Goal: Information Seeking & Learning: Learn about a topic

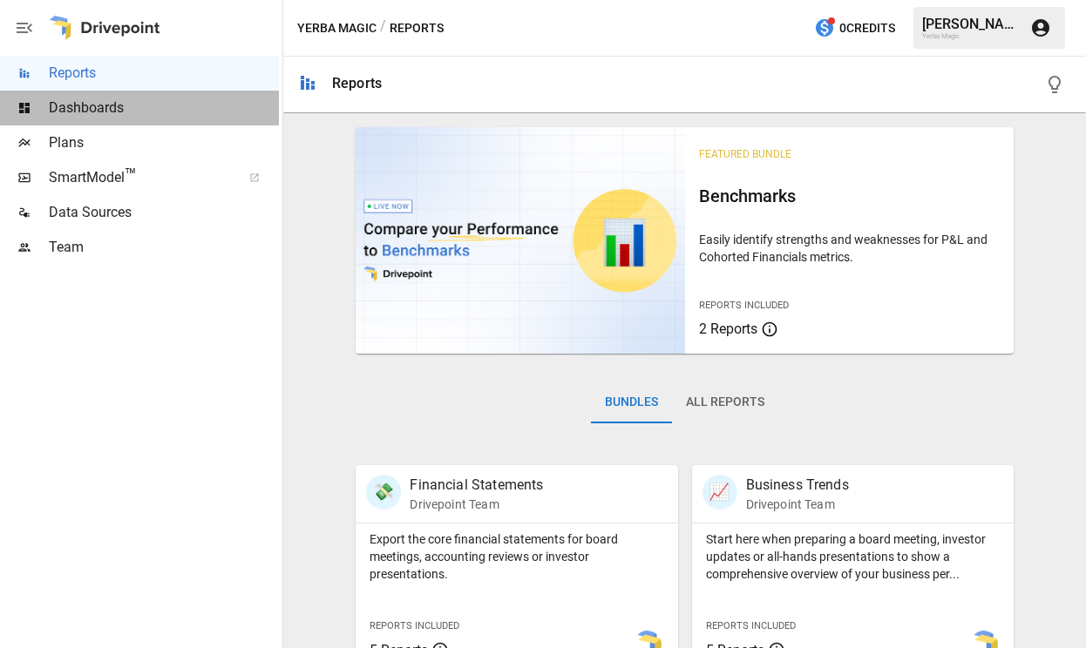
click at [142, 108] on span "Dashboards" at bounding box center [164, 108] width 230 height 21
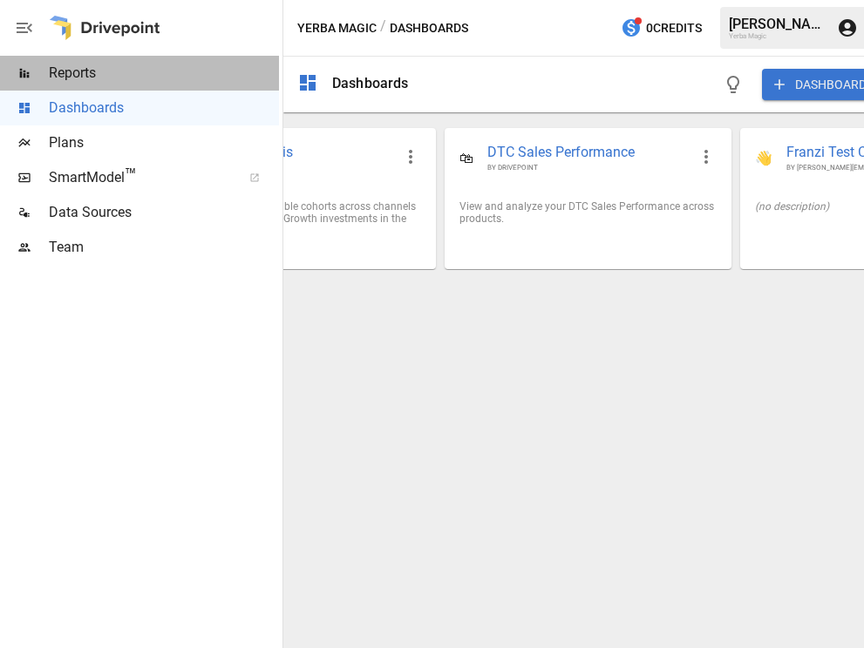
click at [166, 78] on span "Reports" at bounding box center [164, 73] width 230 height 21
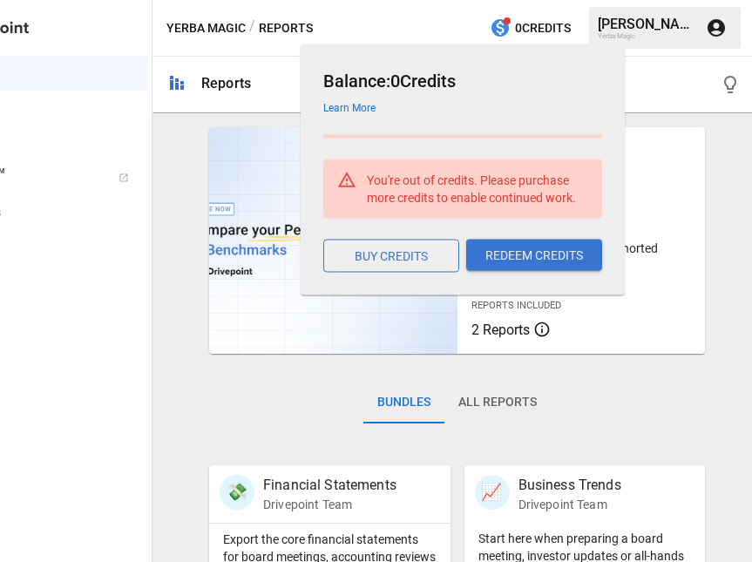
scroll to position [0, 140]
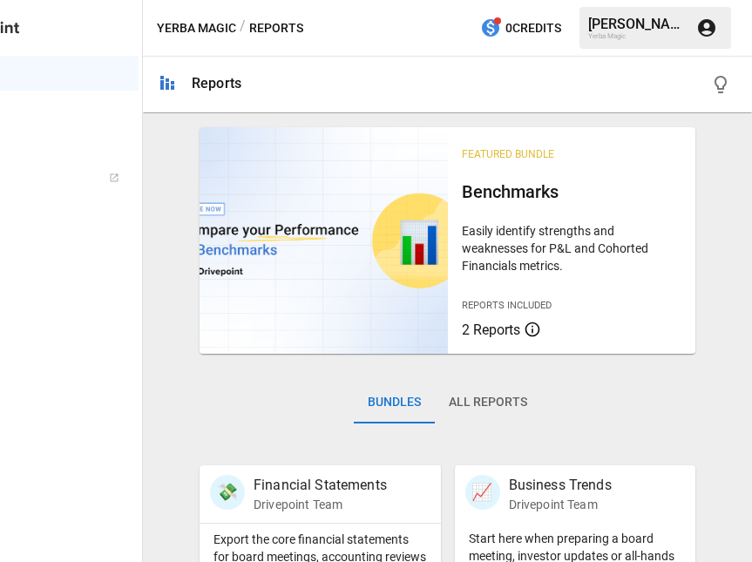
click at [656, 417] on div "Bundles All Reports" at bounding box center [448, 417] width 496 height 98
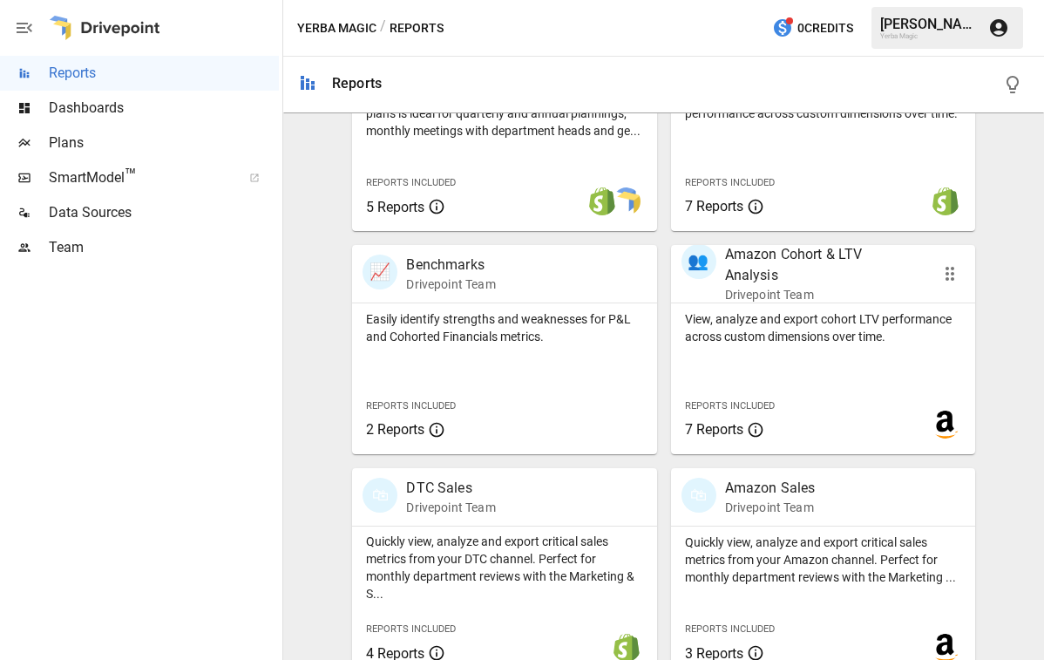
scroll to position [691, 0]
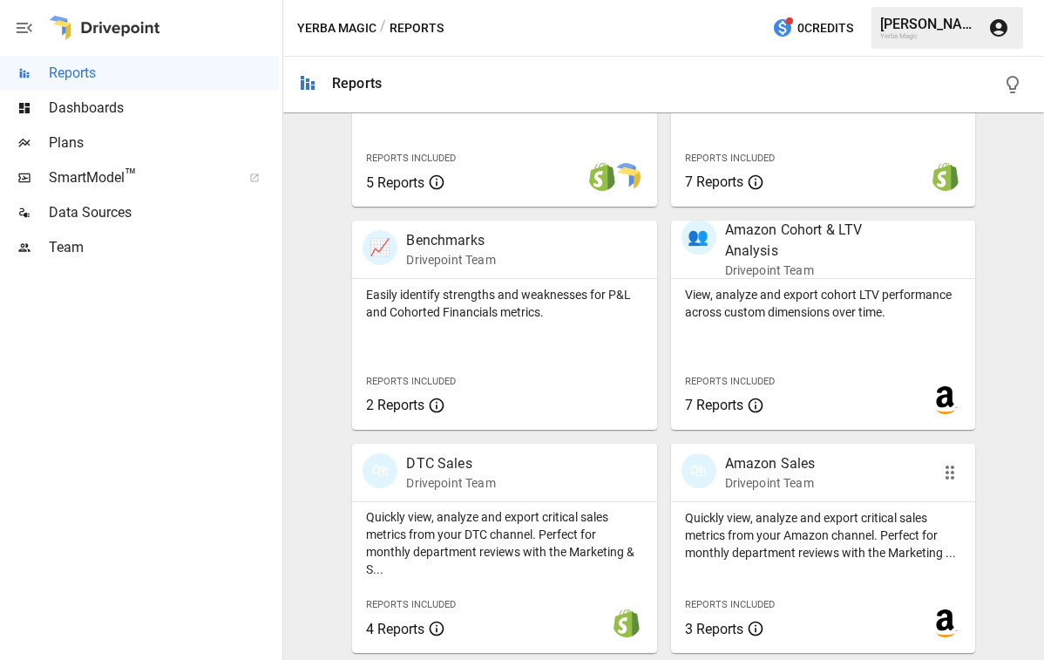
click at [812, 491] on p "Drivepoint Team" at bounding box center [770, 482] width 91 height 17
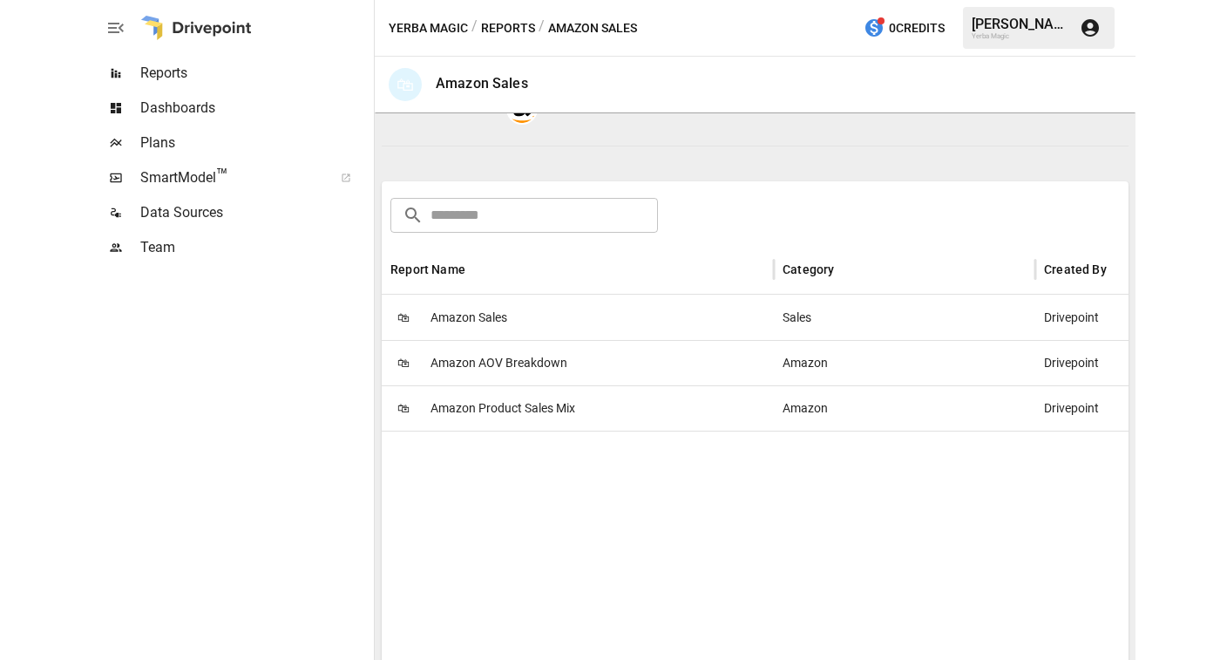
scroll to position [219, 0]
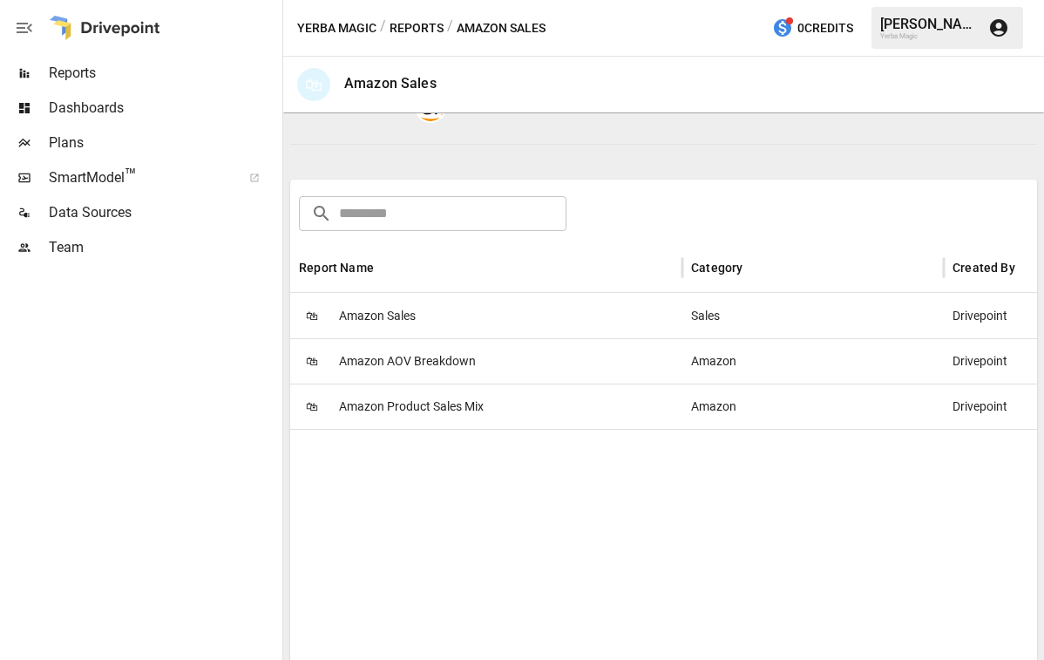
click at [413, 332] on span "Amazon Sales" at bounding box center [377, 316] width 77 height 44
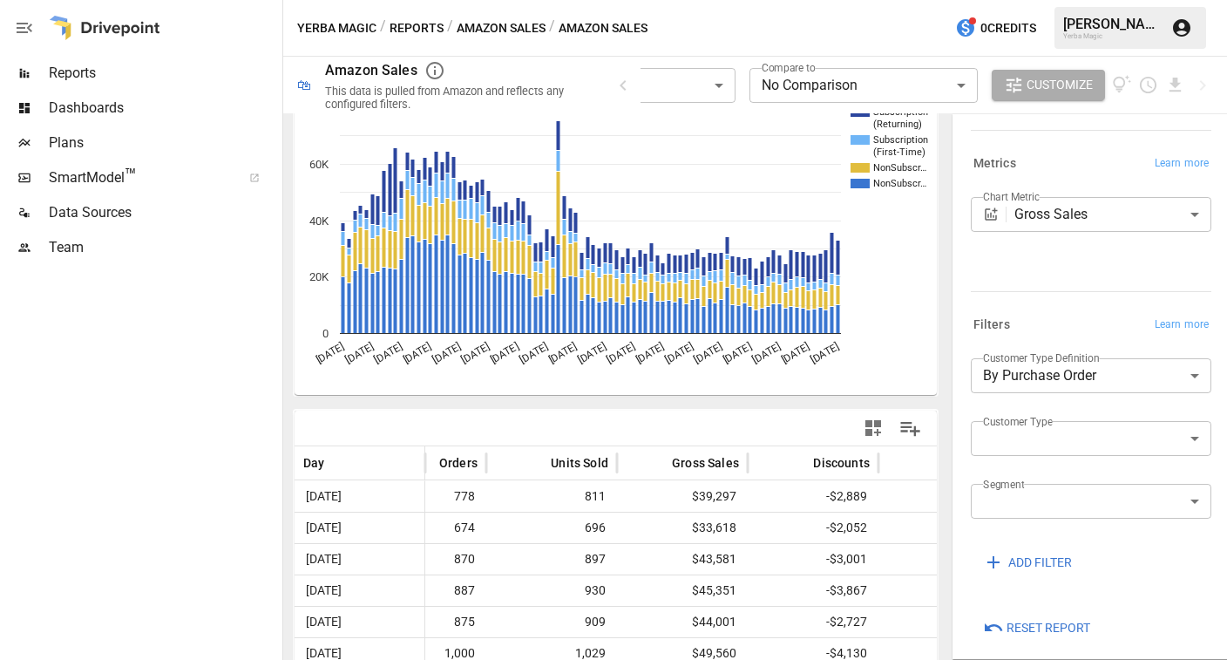
scroll to position [154, 0]
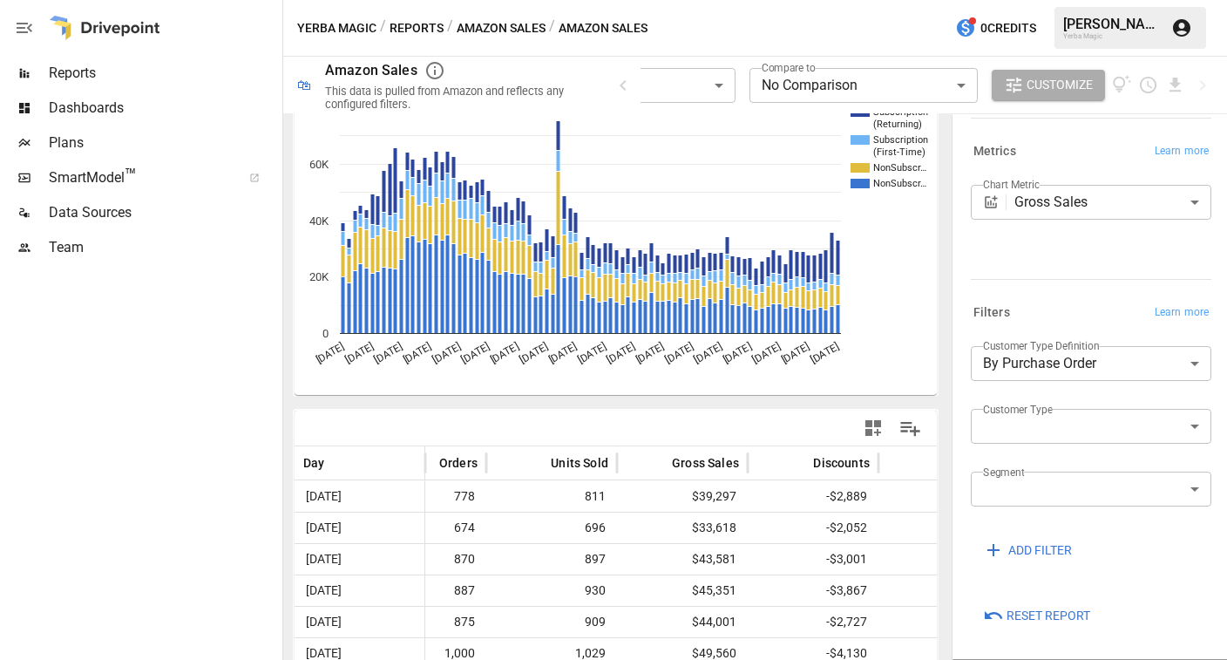
click at [1085, 0] on body "**********" at bounding box center [613, 0] width 1227 height 0
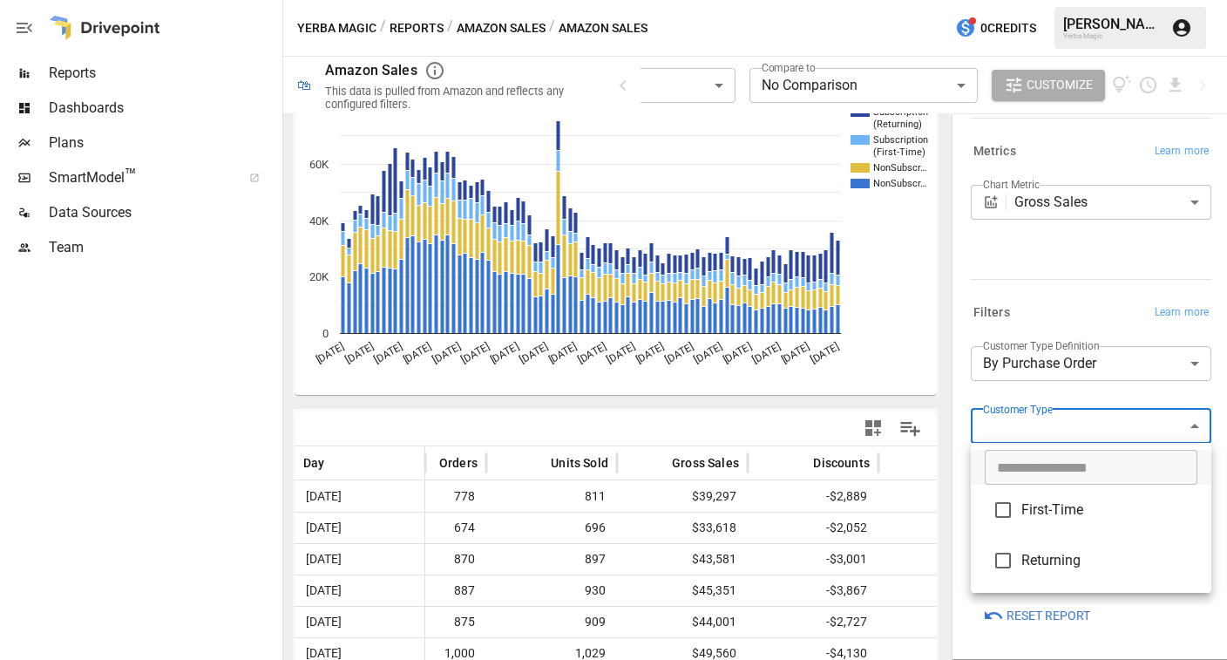
click at [1085, 385] on div at bounding box center [613, 330] width 1227 height 660
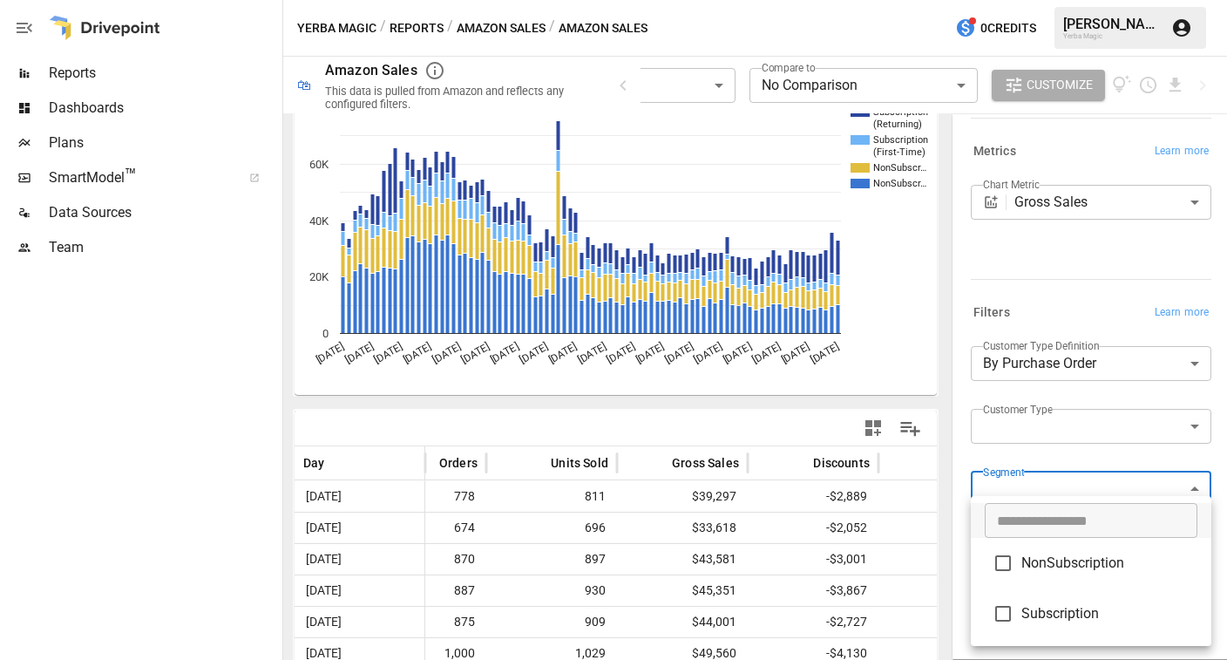
click at [1085, 0] on body "**********" at bounding box center [613, 0] width 1227 height 0
click at [1085, 396] on div at bounding box center [613, 330] width 1227 height 660
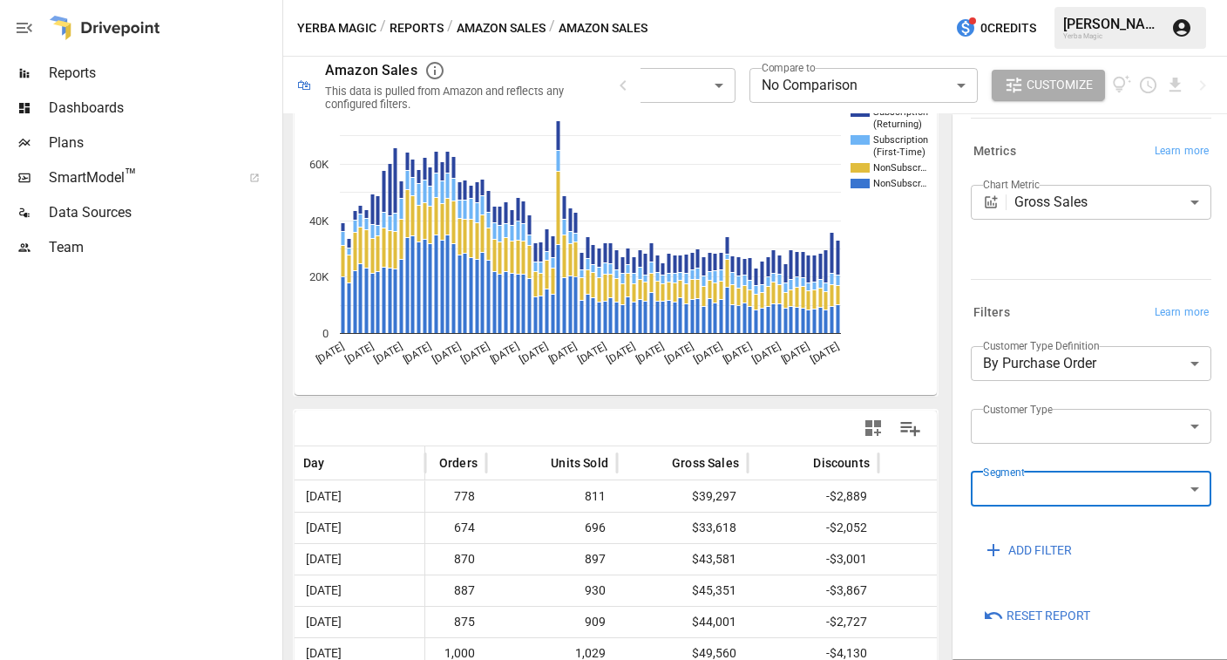
scroll to position [0, 0]
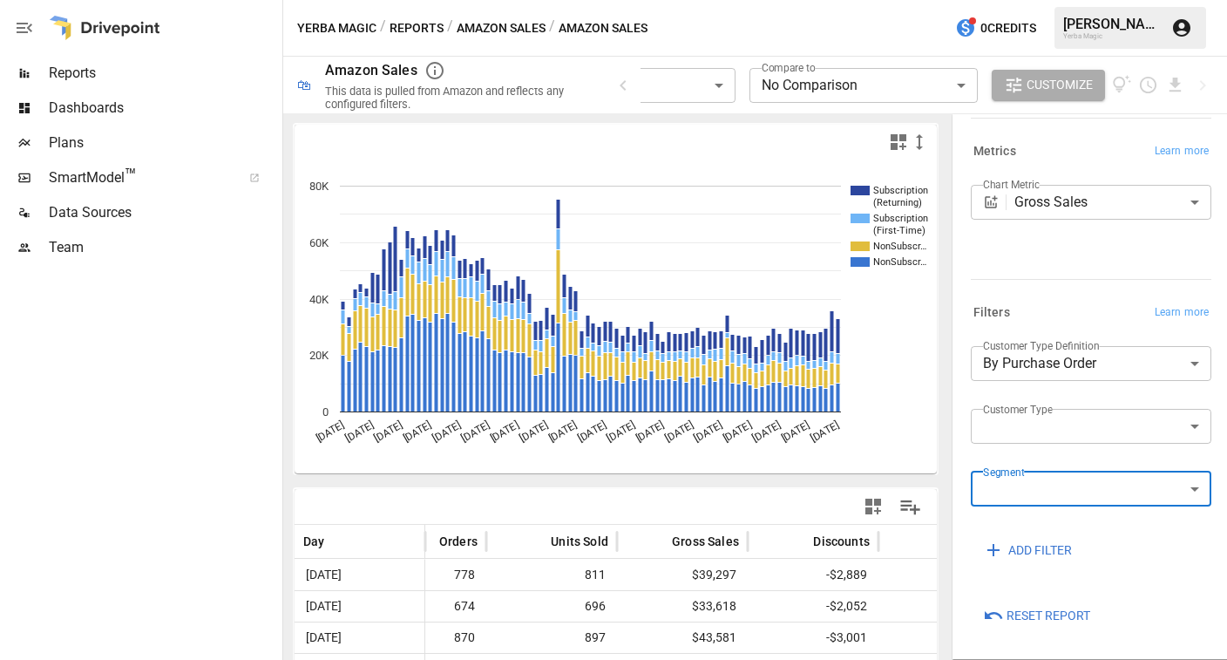
click at [1085, 0] on body "**********" at bounding box center [613, 0] width 1227 height 0
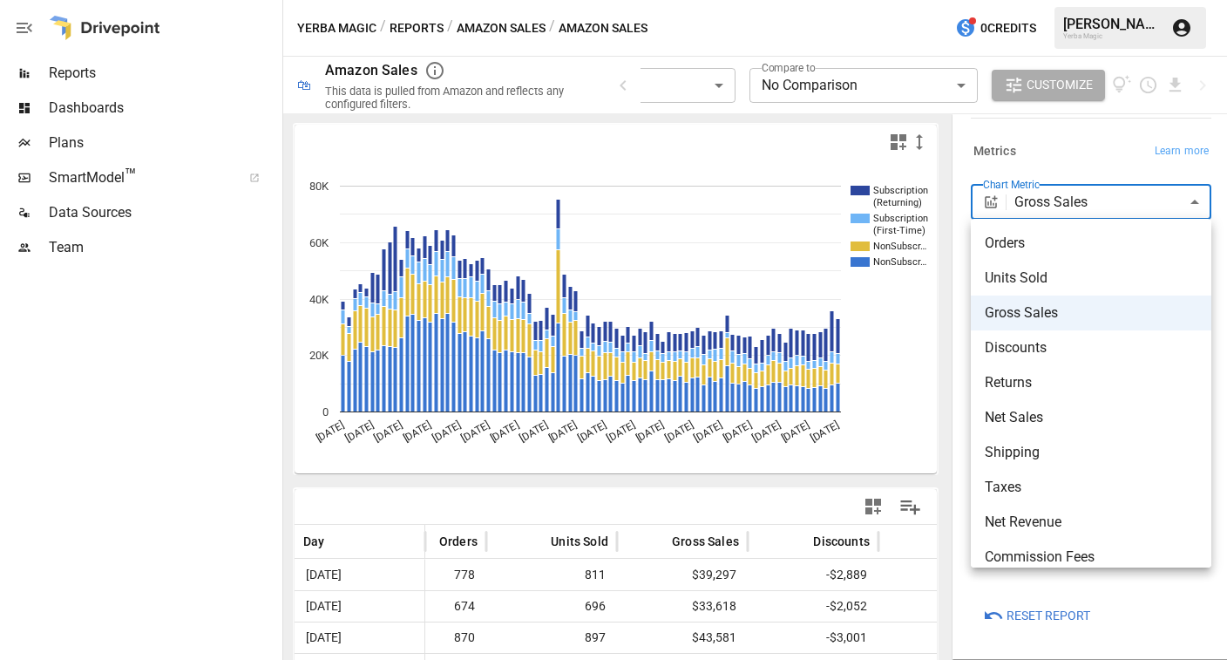
click at [949, 380] on div at bounding box center [613, 330] width 1227 height 660
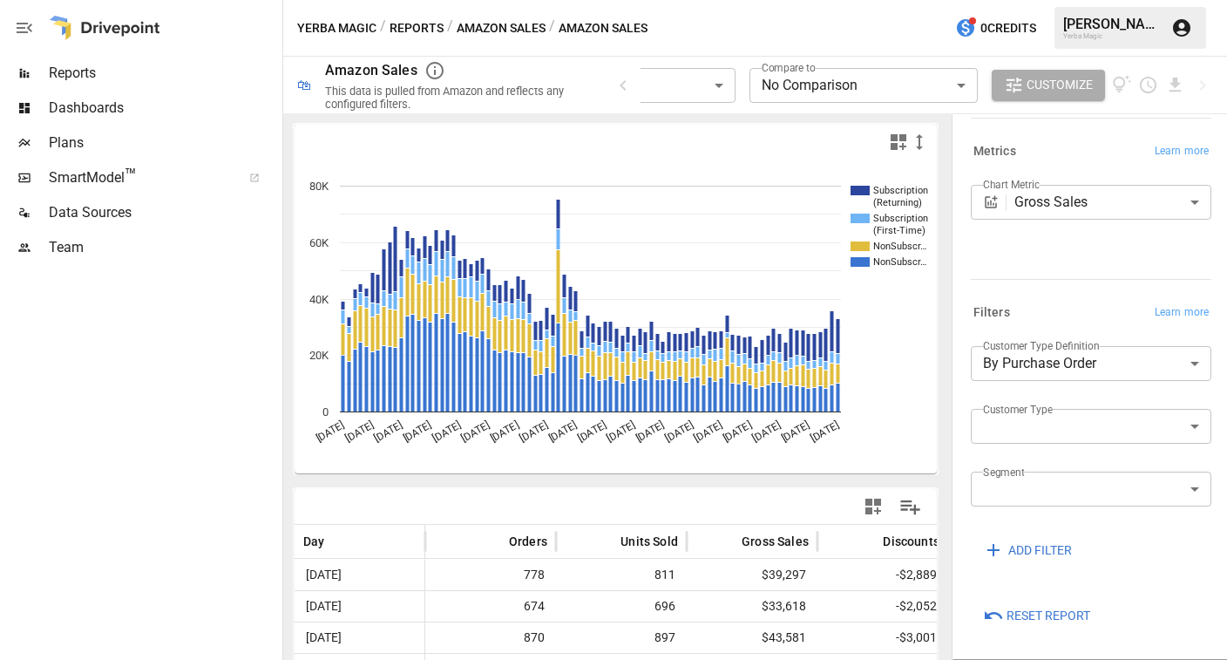
click at [505, 25] on button "Amazon Sales" at bounding box center [501, 28] width 89 height 22
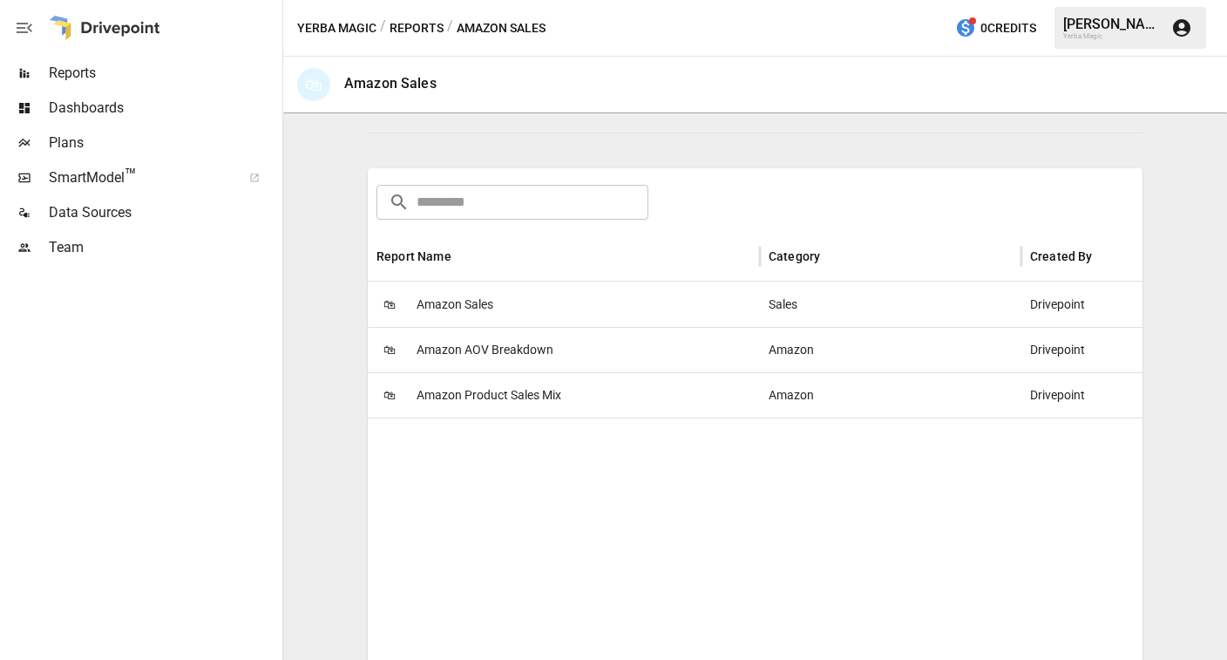
scroll to position [264, 0]
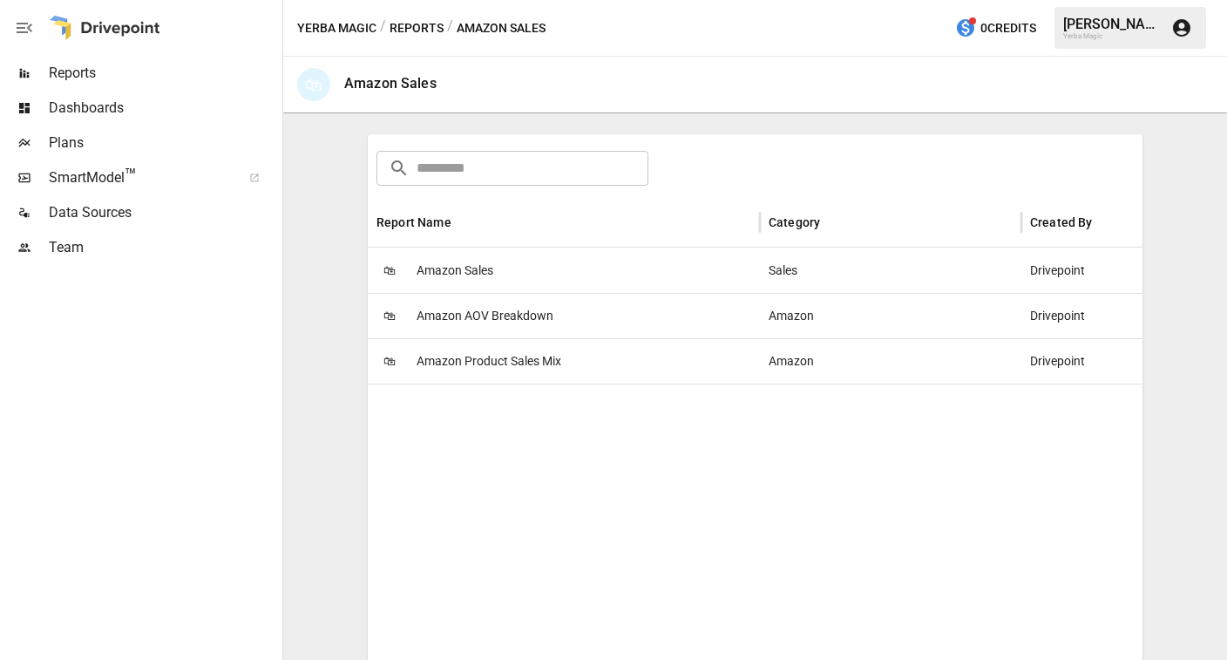
click at [544, 366] on span "Amazon Product Sales Mix" at bounding box center [489, 361] width 145 height 44
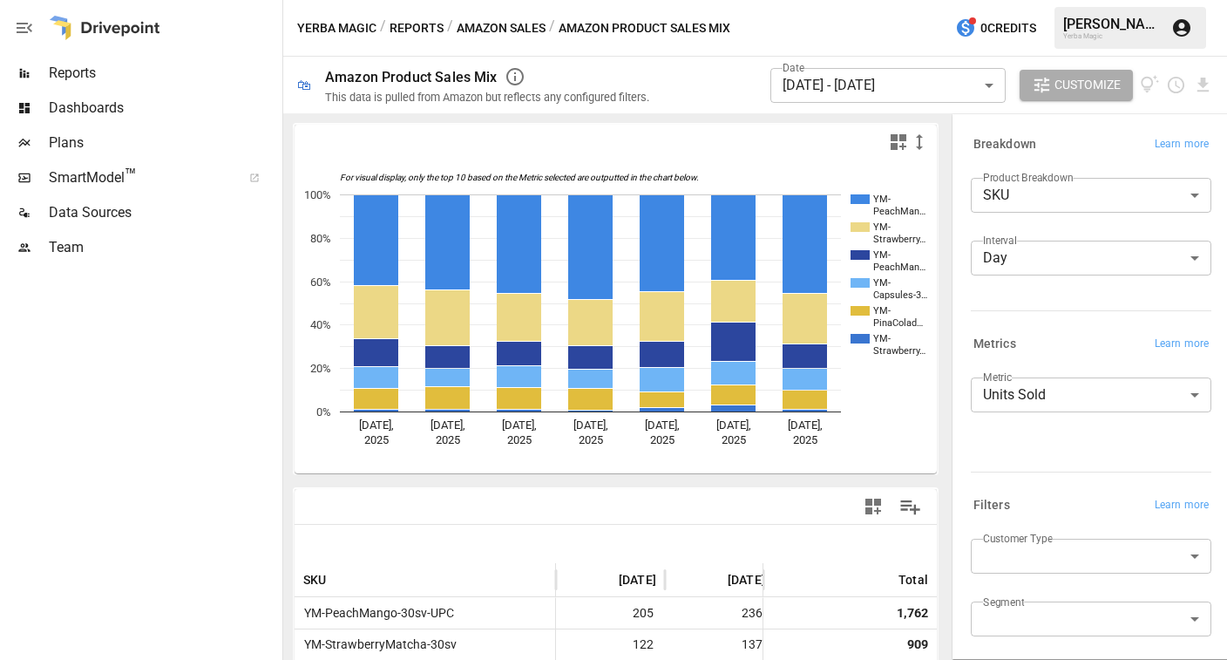
click at [157, 79] on span "Reports" at bounding box center [164, 73] width 230 height 21
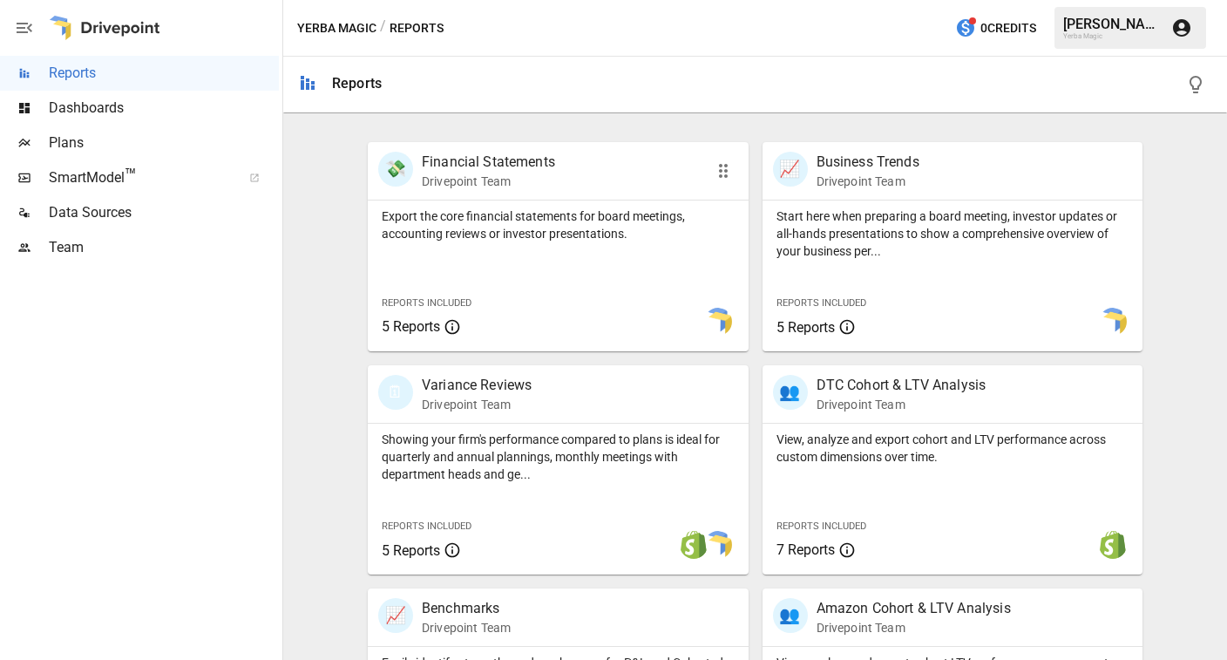
scroll to position [356, 0]
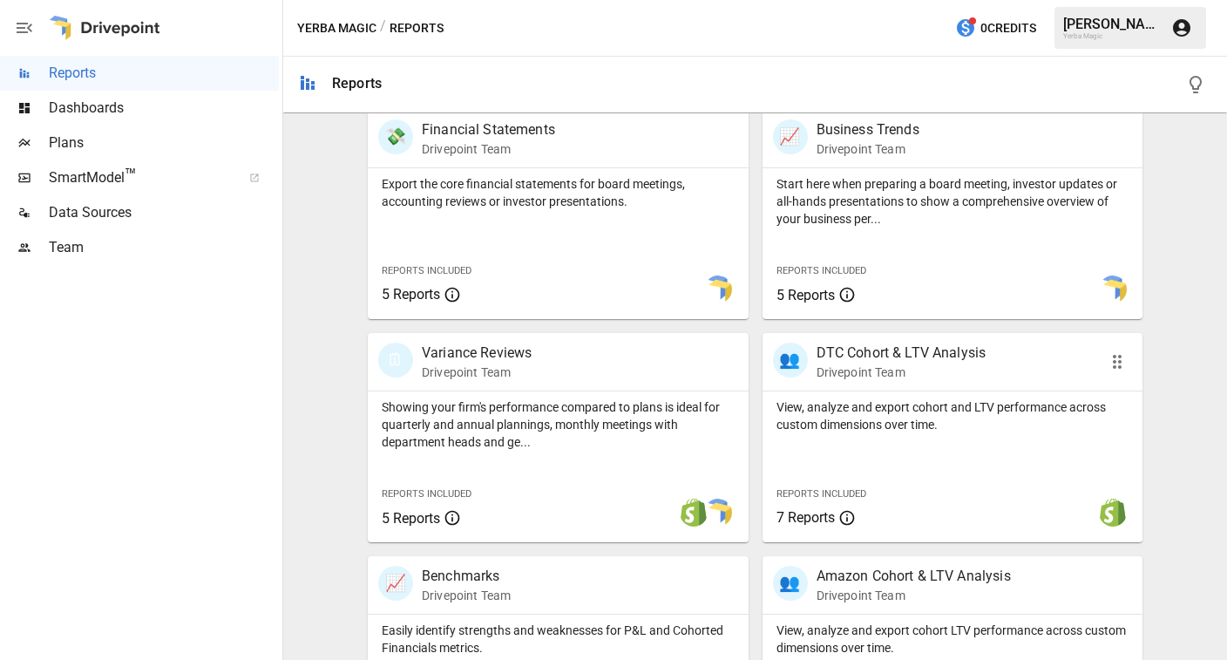
click at [963, 363] on p "Drivepoint Team" at bounding box center [902, 371] width 170 height 17
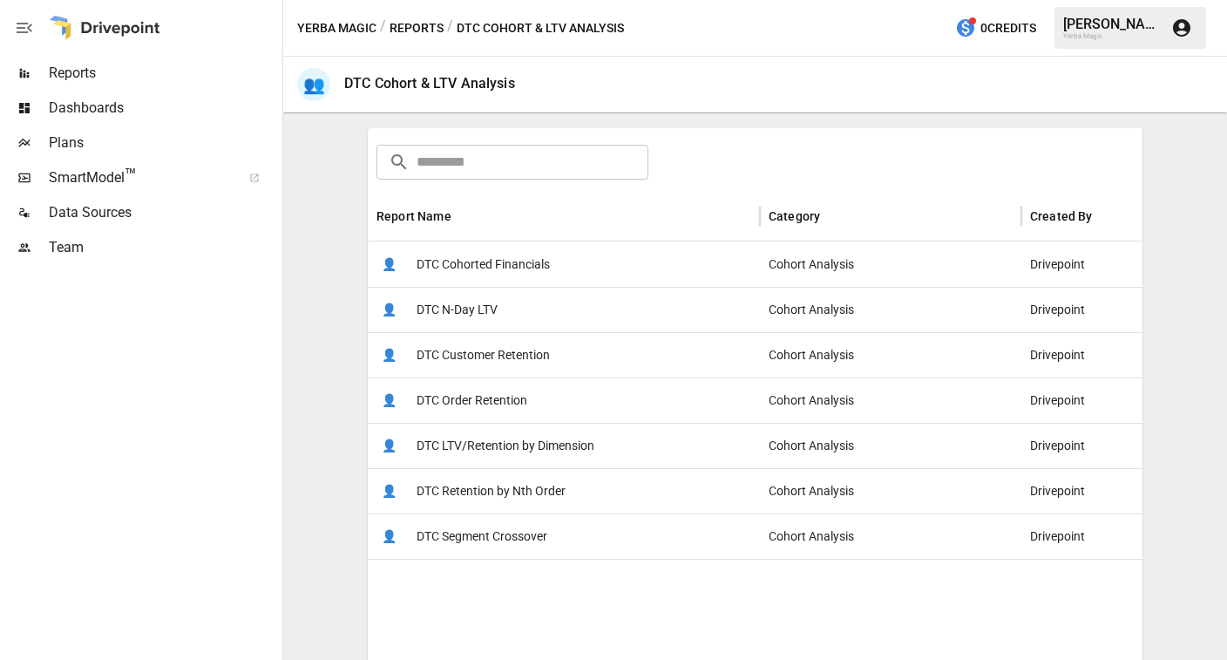
scroll to position [251, 0]
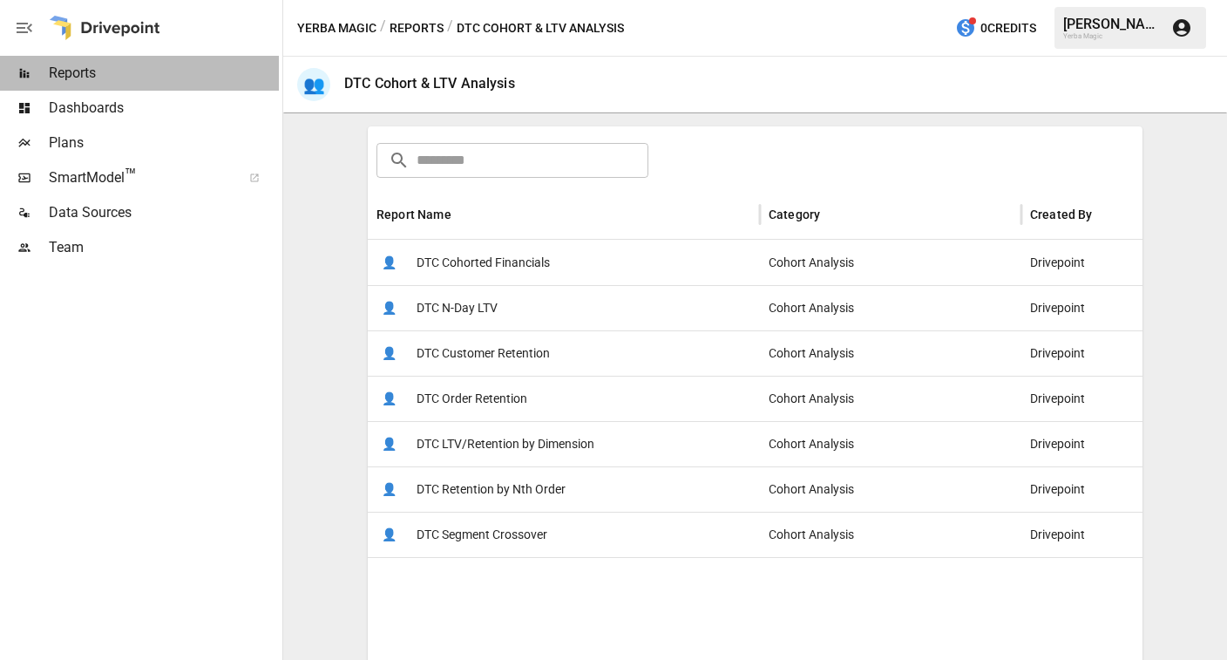
click at [153, 75] on span "Reports" at bounding box center [164, 73] width 230 height 21
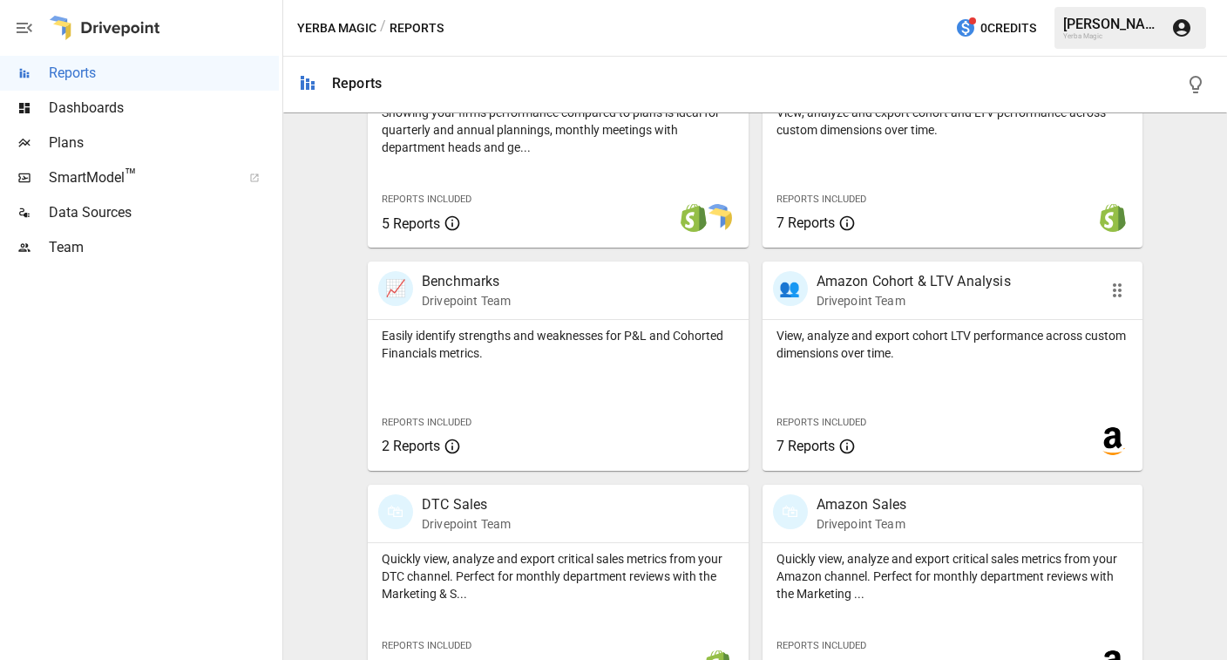
scroll to position [691, 0]
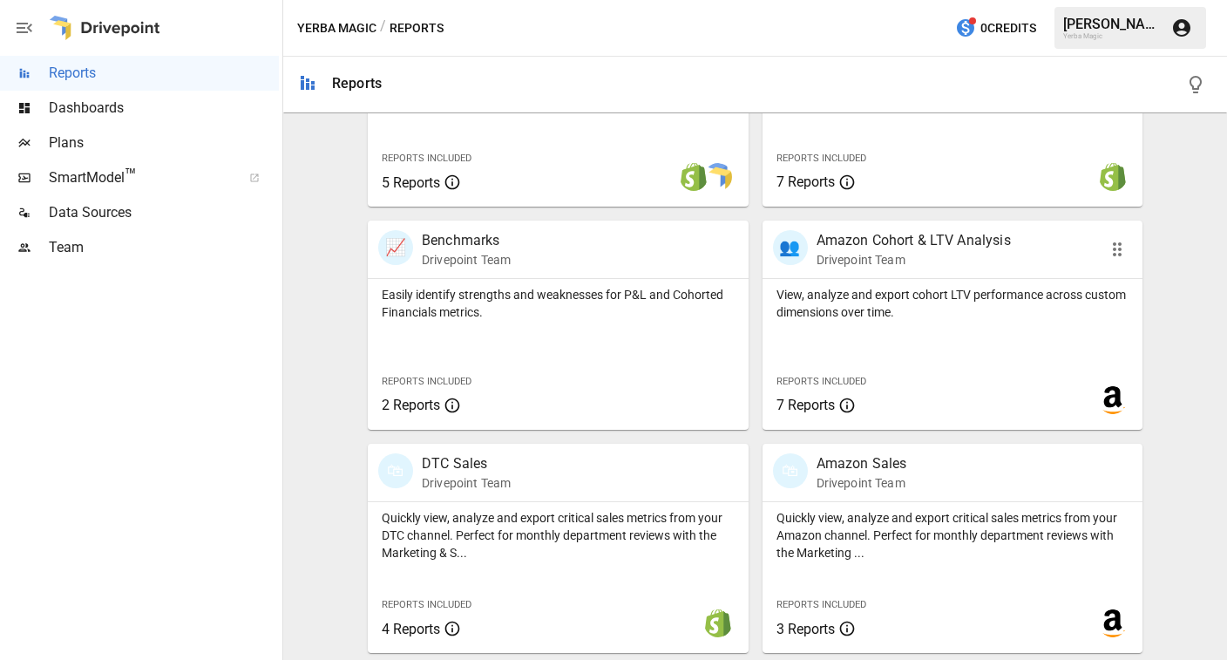
click at [926, 235] on p "Amazon Cohort & LTV Analysis" at bounding box center [914, 240] width 194 height 21
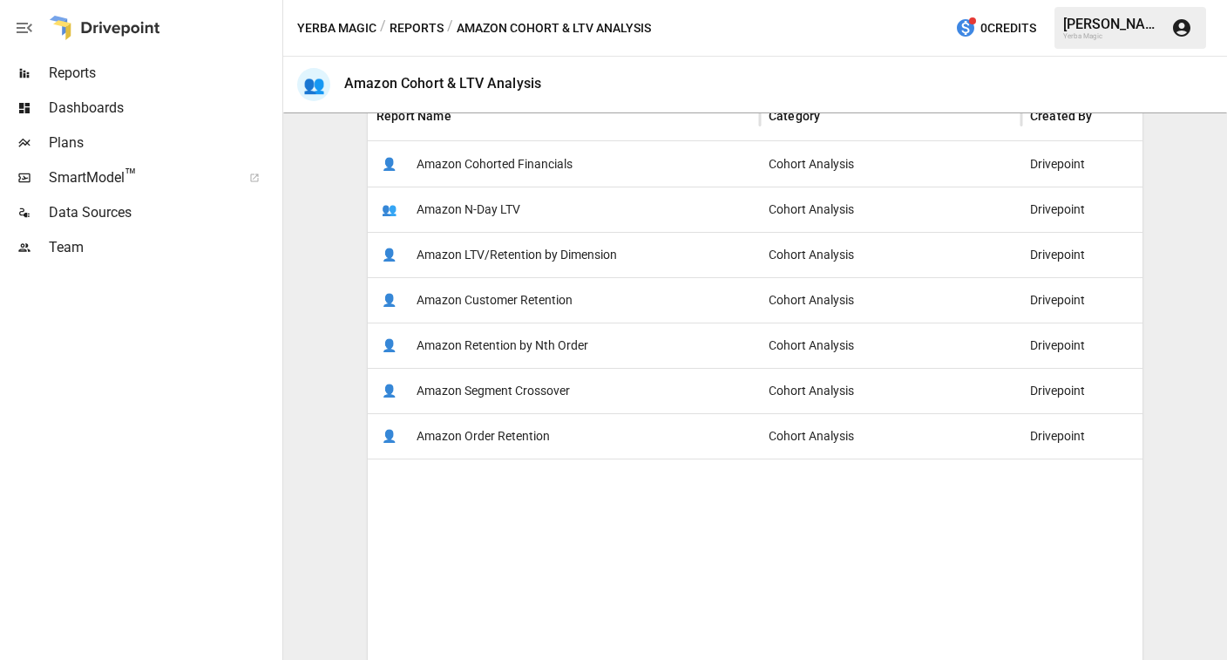
scroll to position [356, 0]
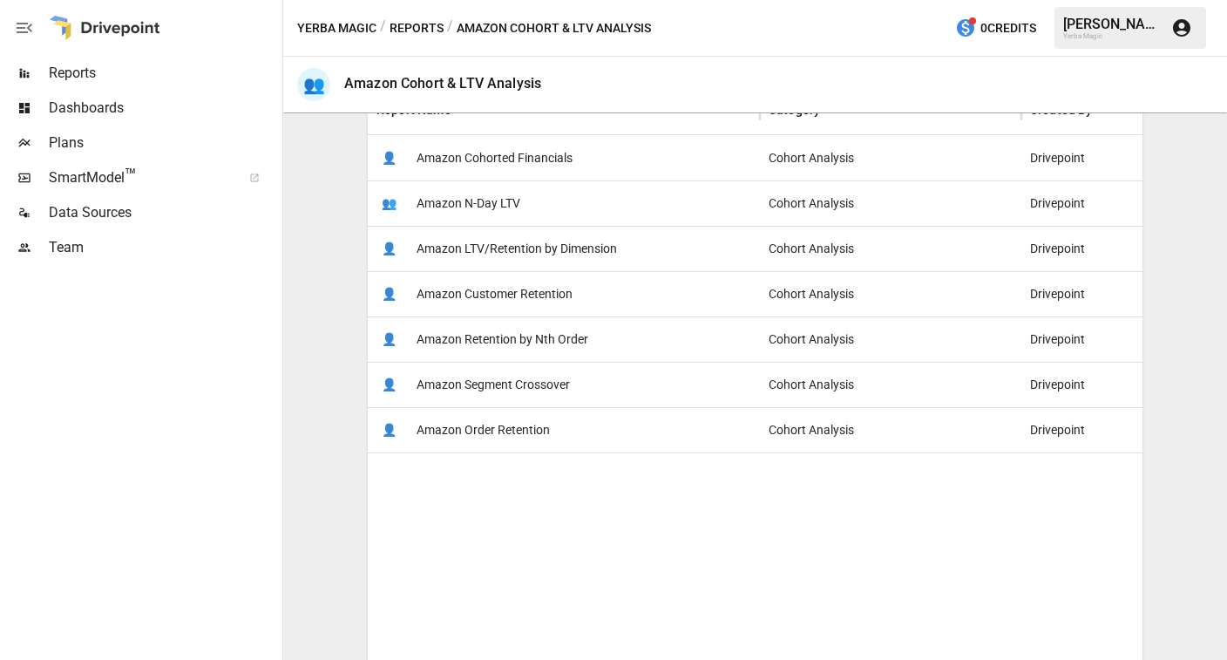
click at [525, 209] on div "👥 Amazon N-Day LTV" at bounding box center [564, 202] width 392 height 45
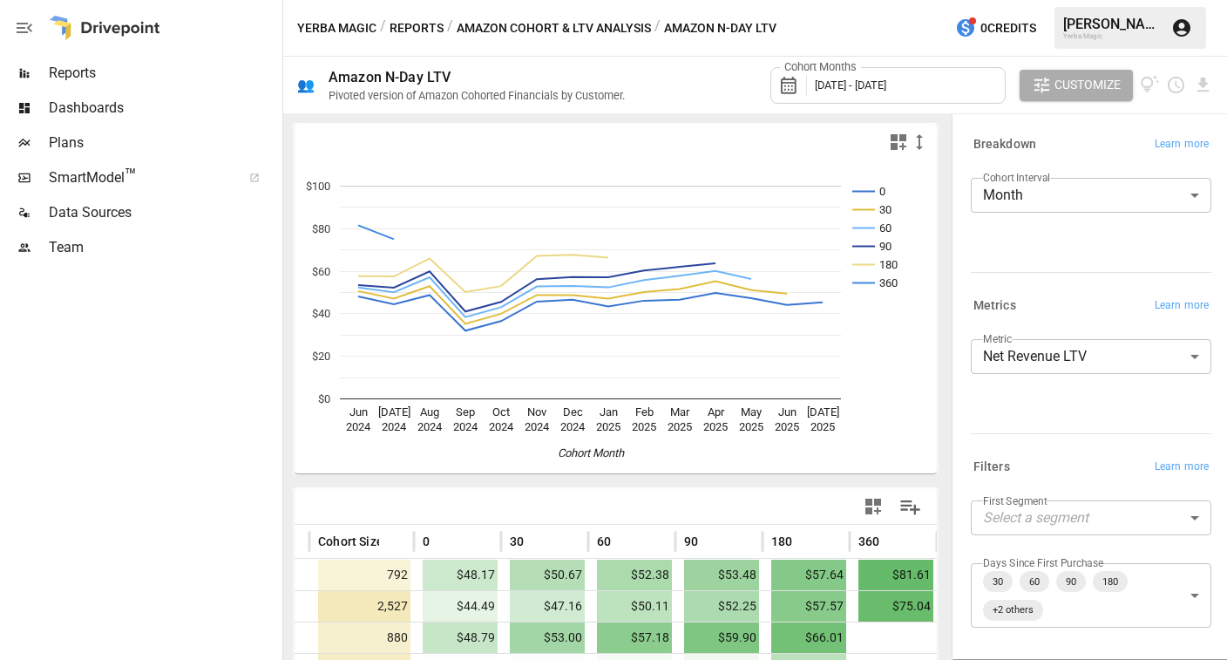
click at [610, 27] on button "Amazon Cohort & LTV Analysis" at bounding box center [554, 28] width 194 height 22
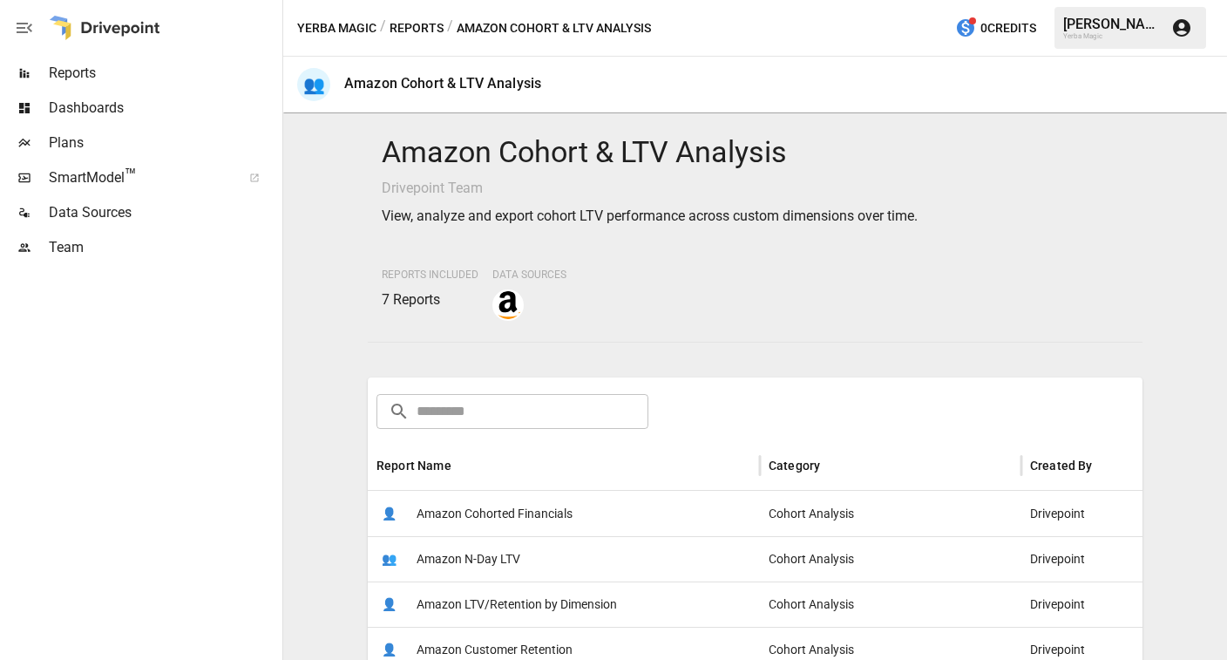
click at [411, 34] on button "Reports" at bounding box center [417, 28] width 54 height 22
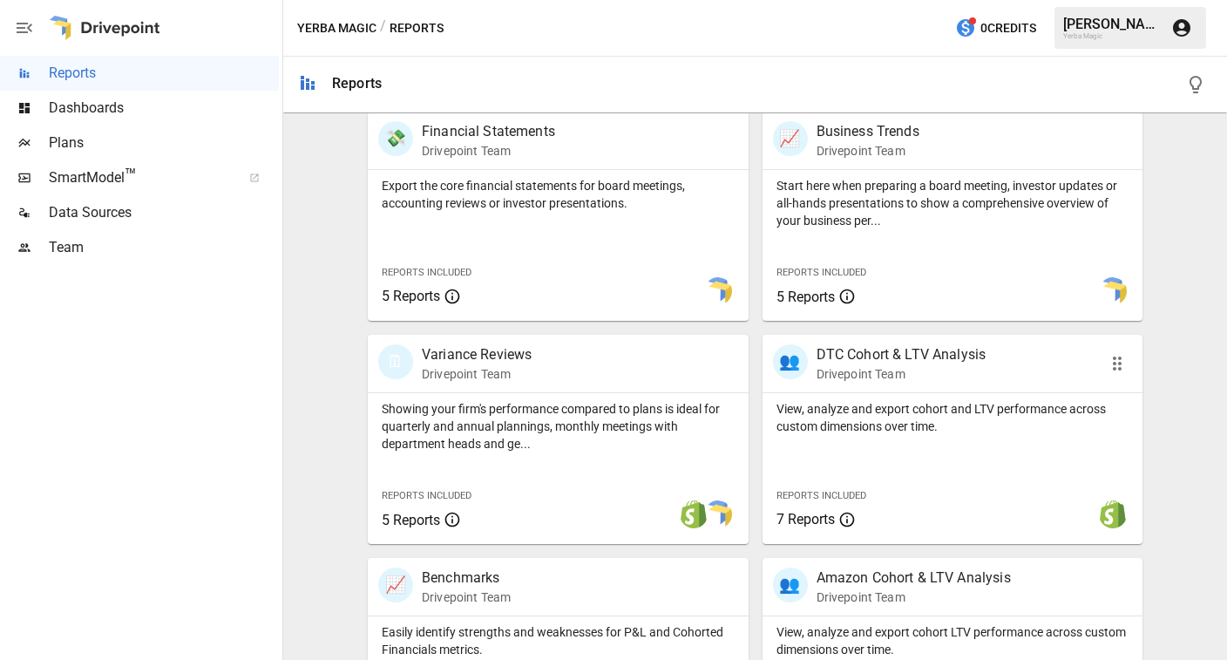
scroll to position [318, 0]
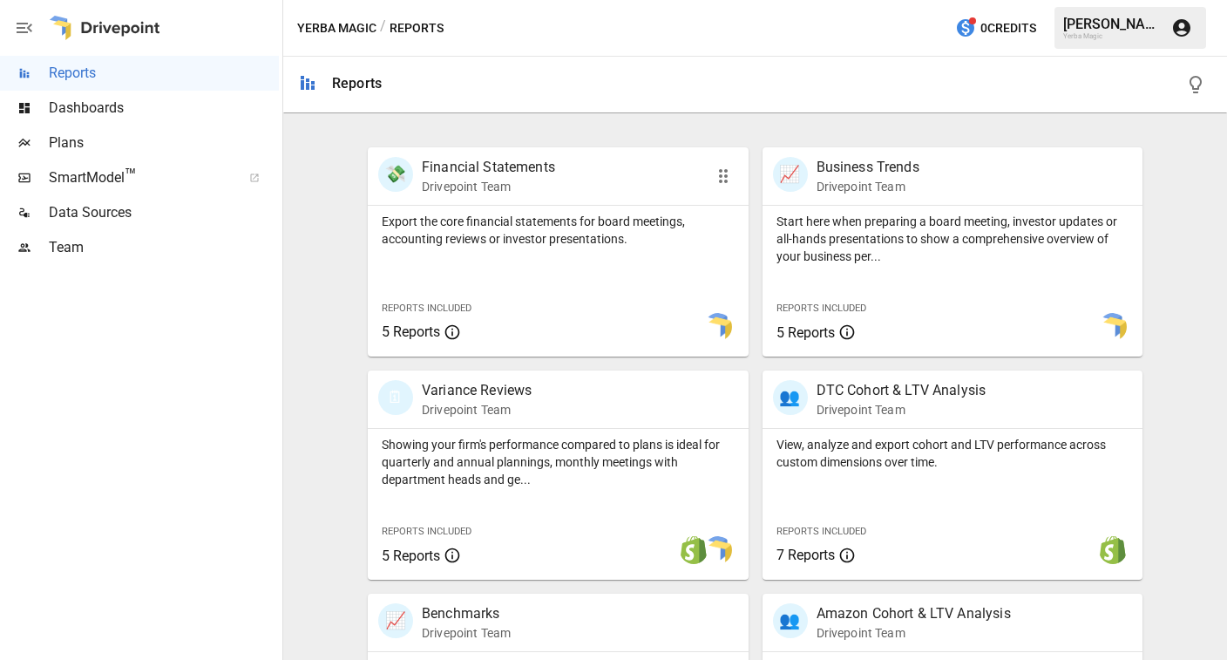
click at [587, 179] on div "💸 Financial Statements Drivepoint Team" at bounding box center [528, 176] width 300 height 38
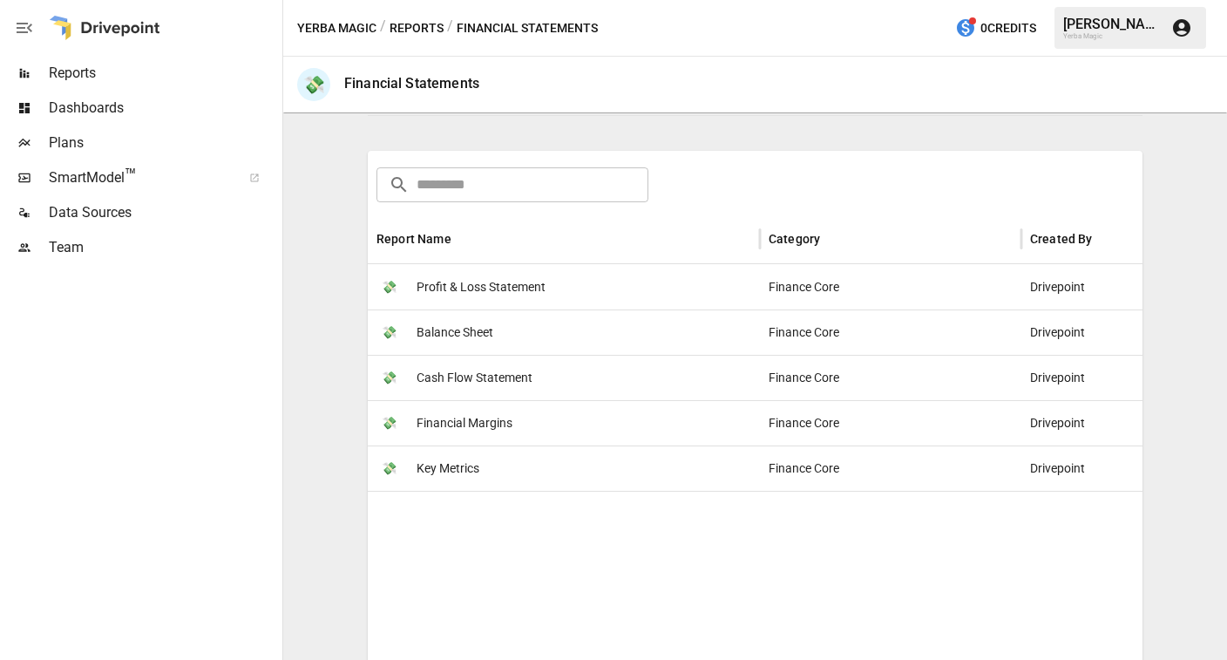
scroll to position [197, 0]
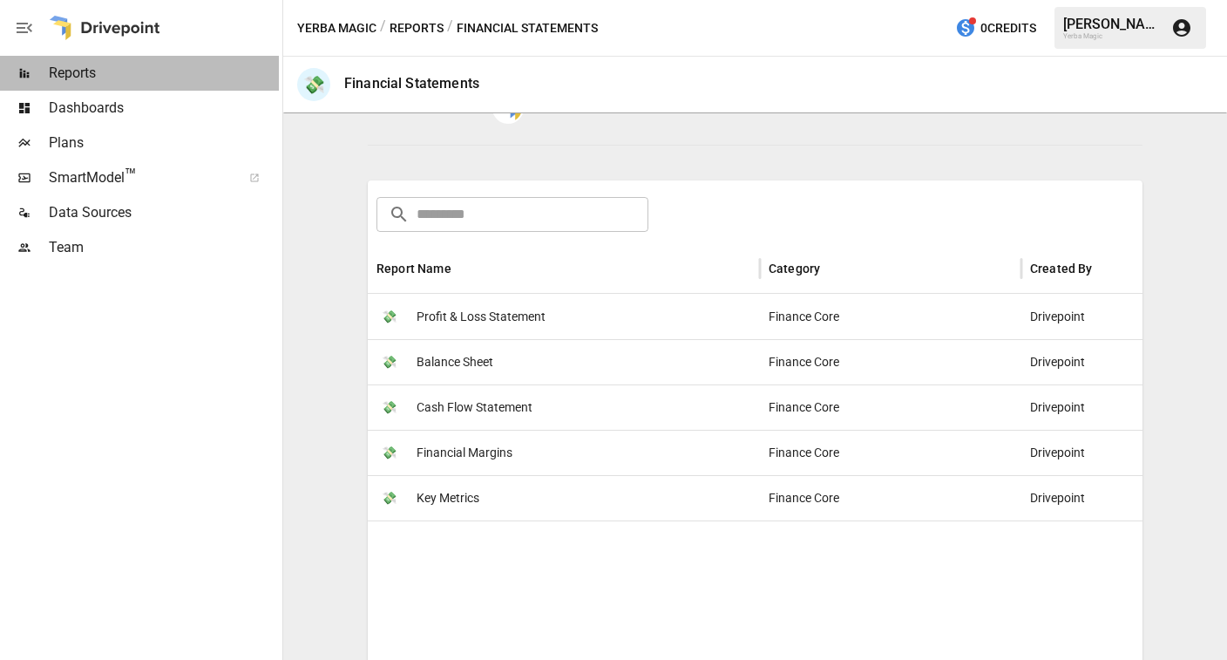
click at [161, 76] on span "Reports" at bounding box center [164, 73] width 230 height 21
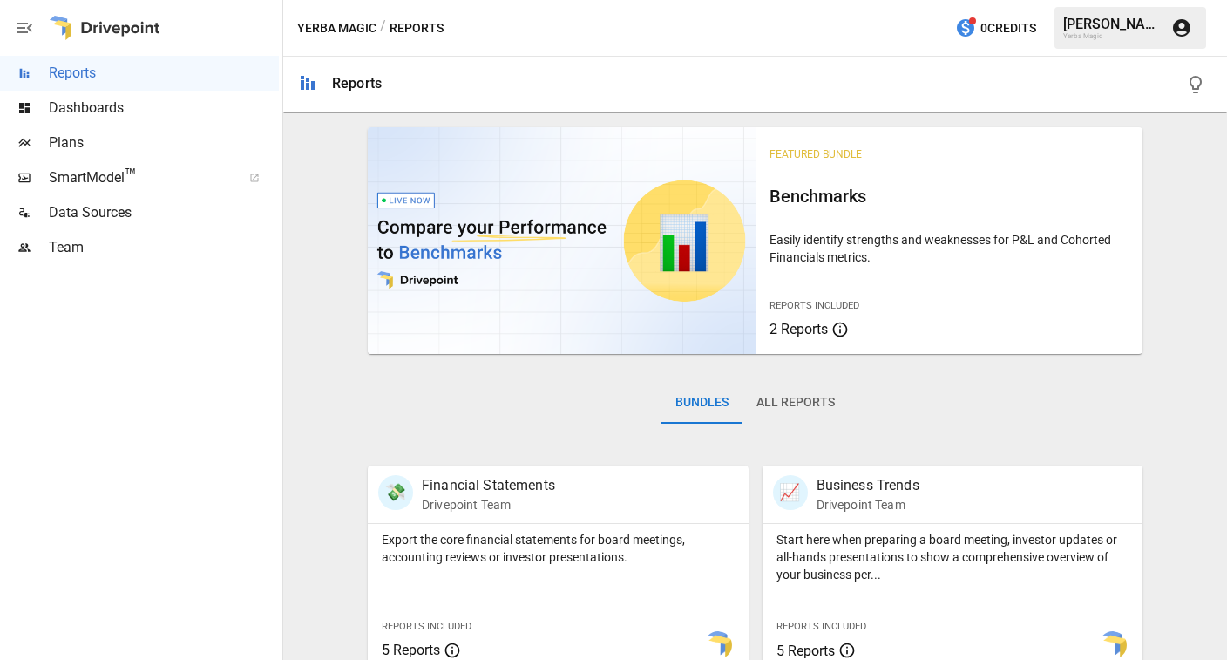
click at [169, 109] on span "Dashboards" at bounding box center [164, 108] width 230 height 21
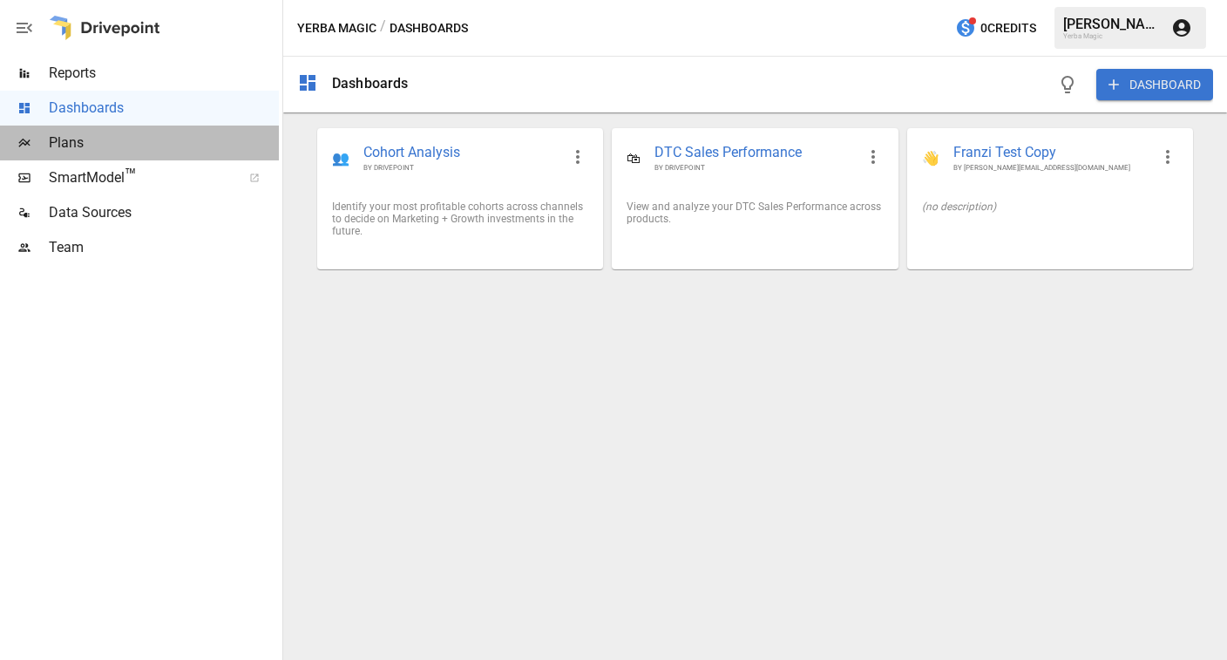
click at [174, 143] on span "Plans" at bounding box center [164, 142] width 230 height 21
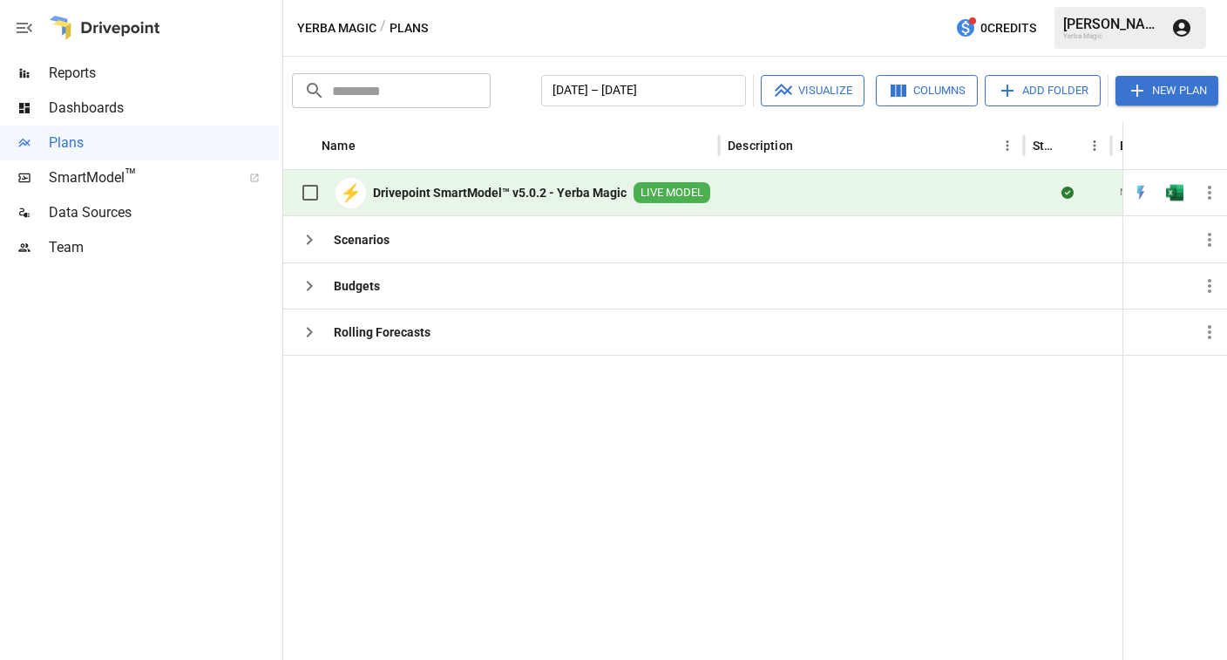
click at [448, 357] on div at bounding box center [980, 507] width 1395 height 305
click at [451, 334] on div "Rolling Forecasts" at bounding box center [501, 332] width 436 height 46
click at [302, 336] on icon "button" at bounding box center [309, 332] width 21 height 21
click at [310, 336] on icon "button" at bounding box center [309, 332] width 21 height 21
click at [391, 336] on b "Rolling Forecasts" at bounding box center [382, 331] width 97 height 17
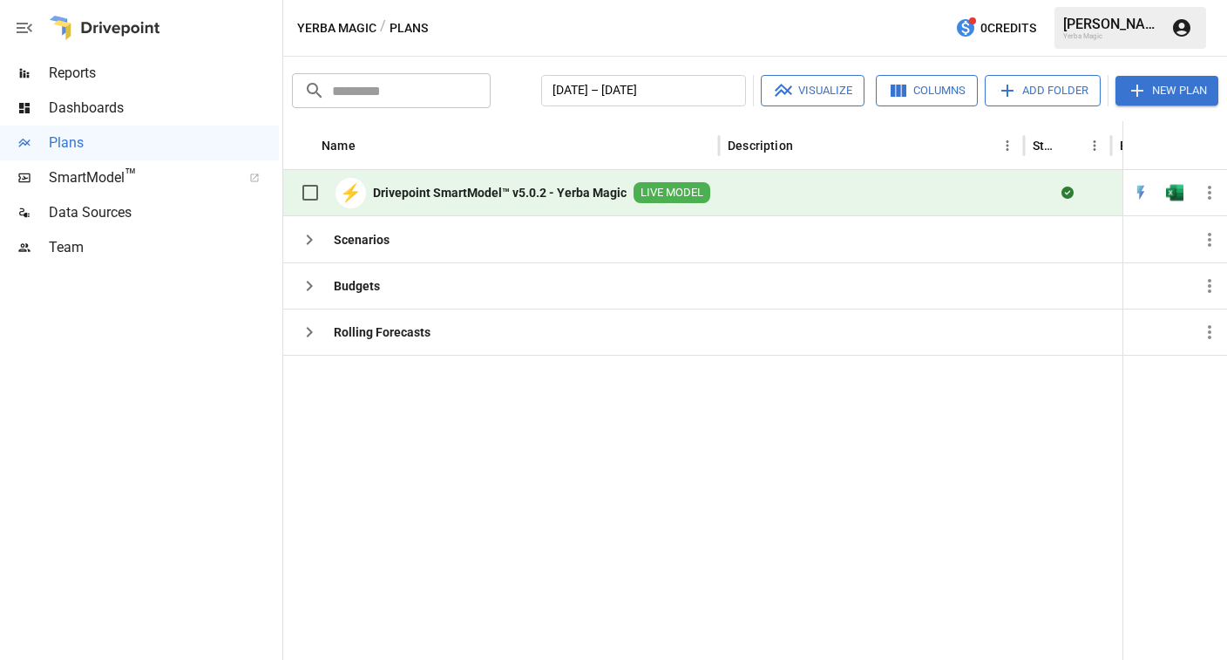
click at [601, 190] on b "Drivepoint SmartModel™ v5.0.2 - Yerba Magic" at bounding box center [500, 192] width 254 height 17
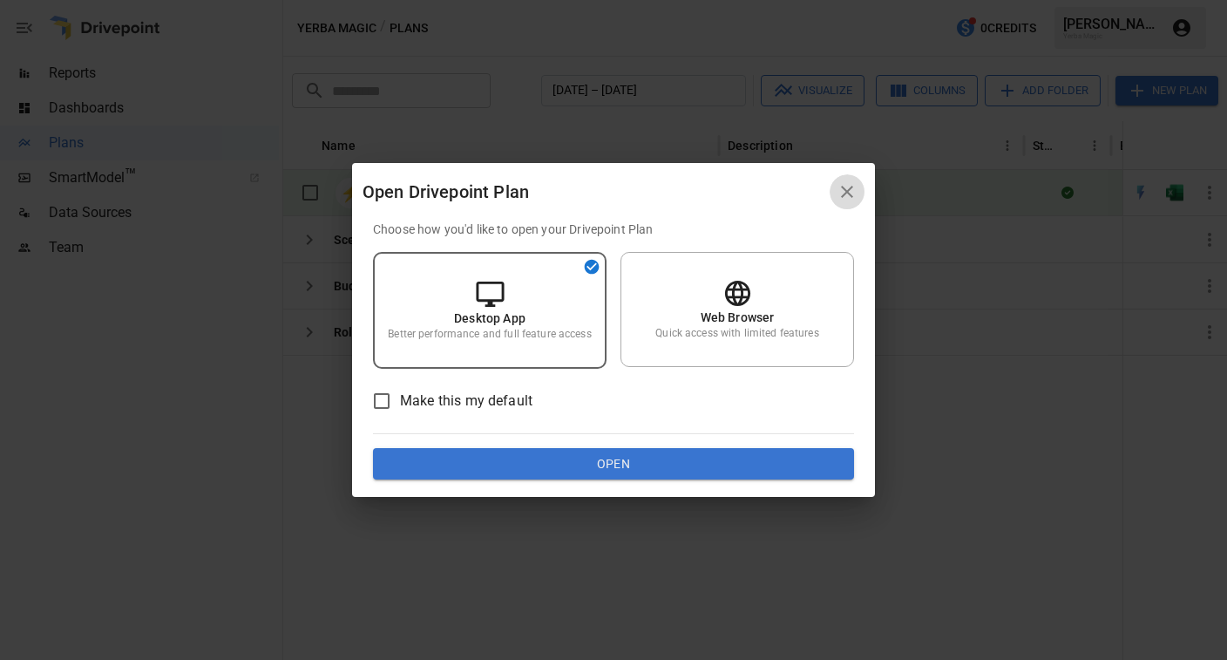
click at [854, 193] on icon "button" at bounding box center [847, 191] width 21 height 21
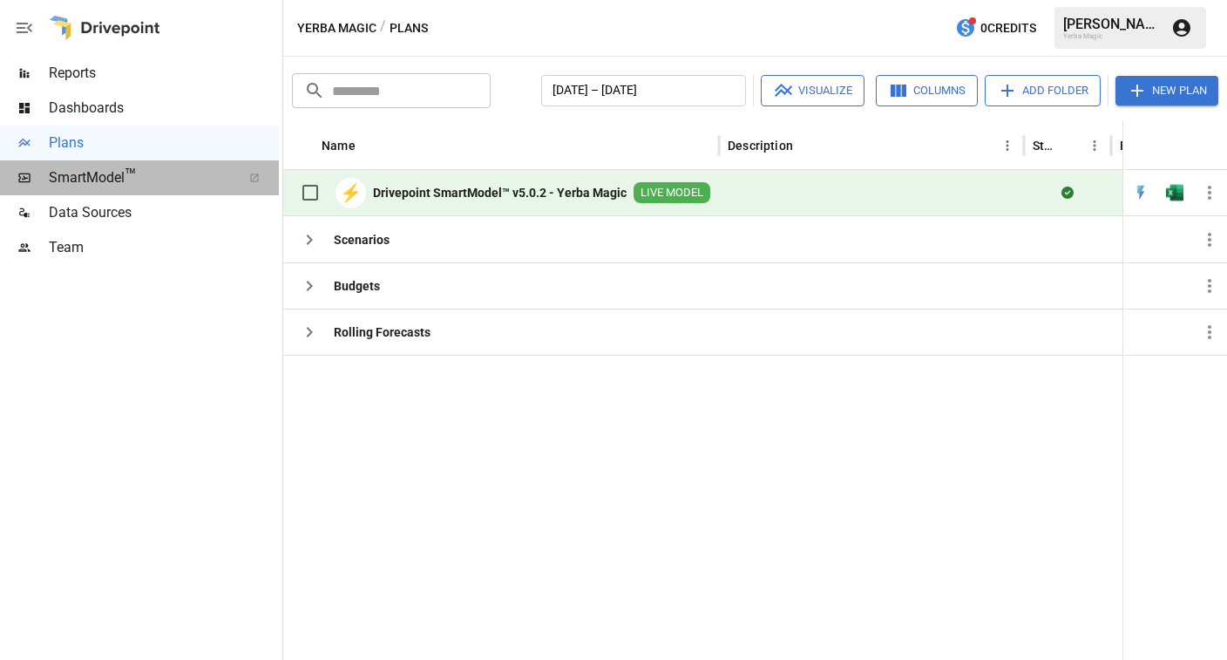
click at [146, 179] on span "SmartModel ™" at bounding box center [139, 177] width 181 height 21
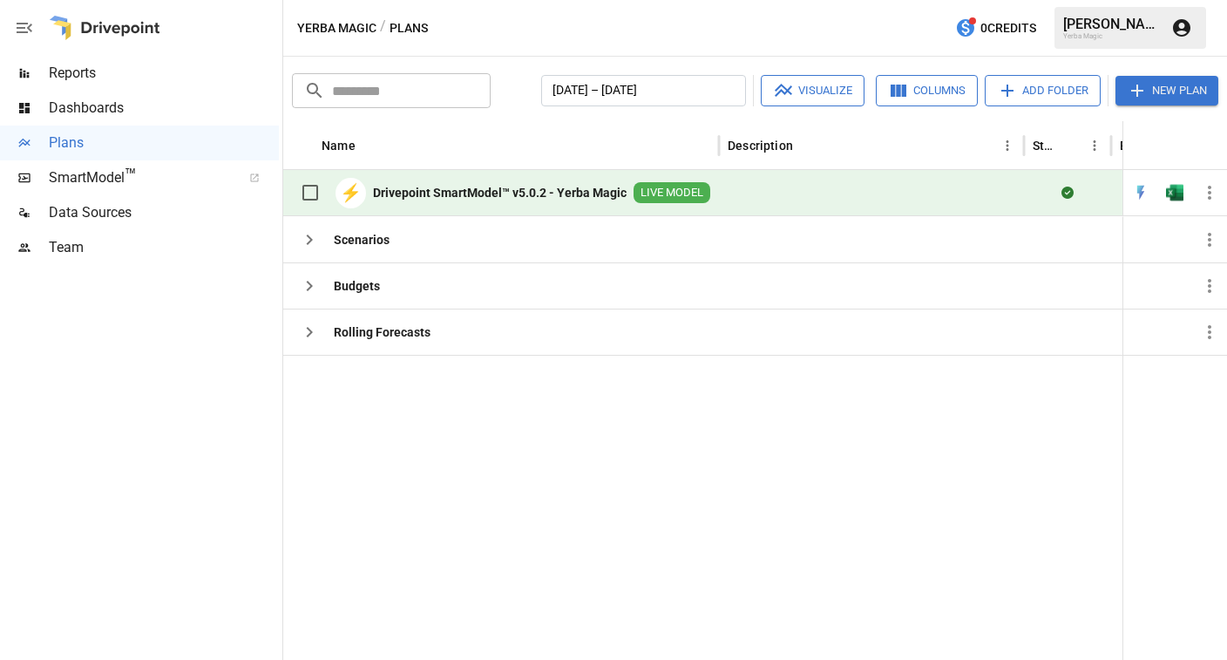
click at [161, 219] on span "Data Sources" at bounding box center [164, 212] width 230 height 21
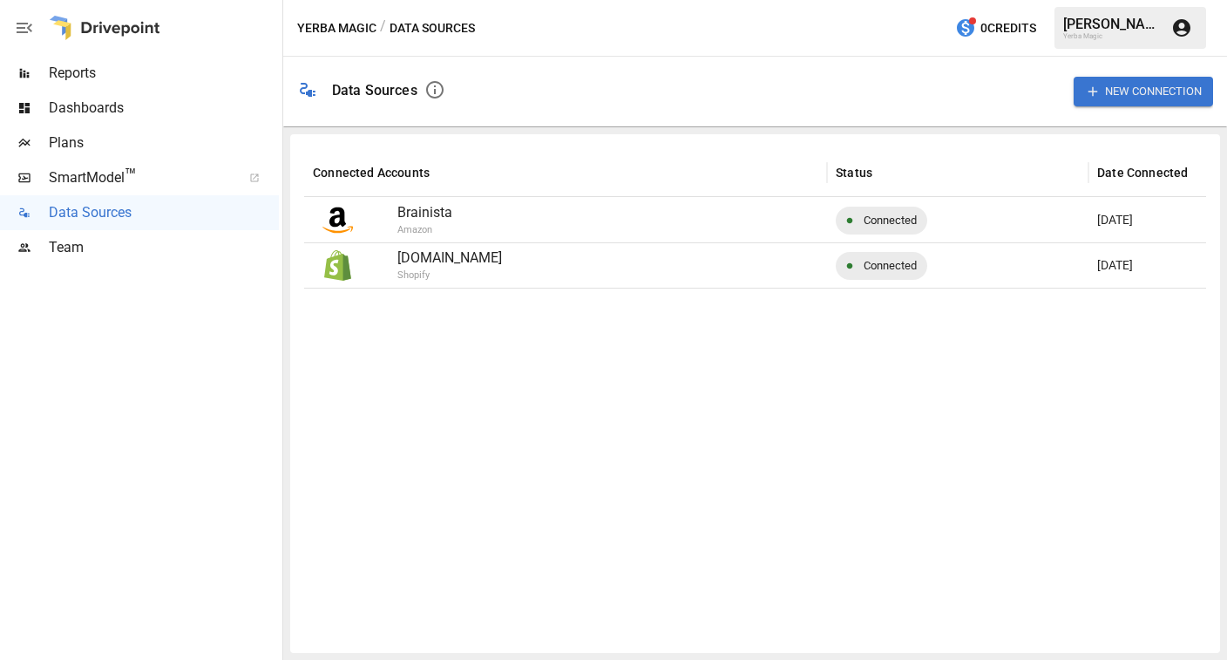
click at [200, 78] on span "Reports" at bounding box center [164, 73] width 230 height 21
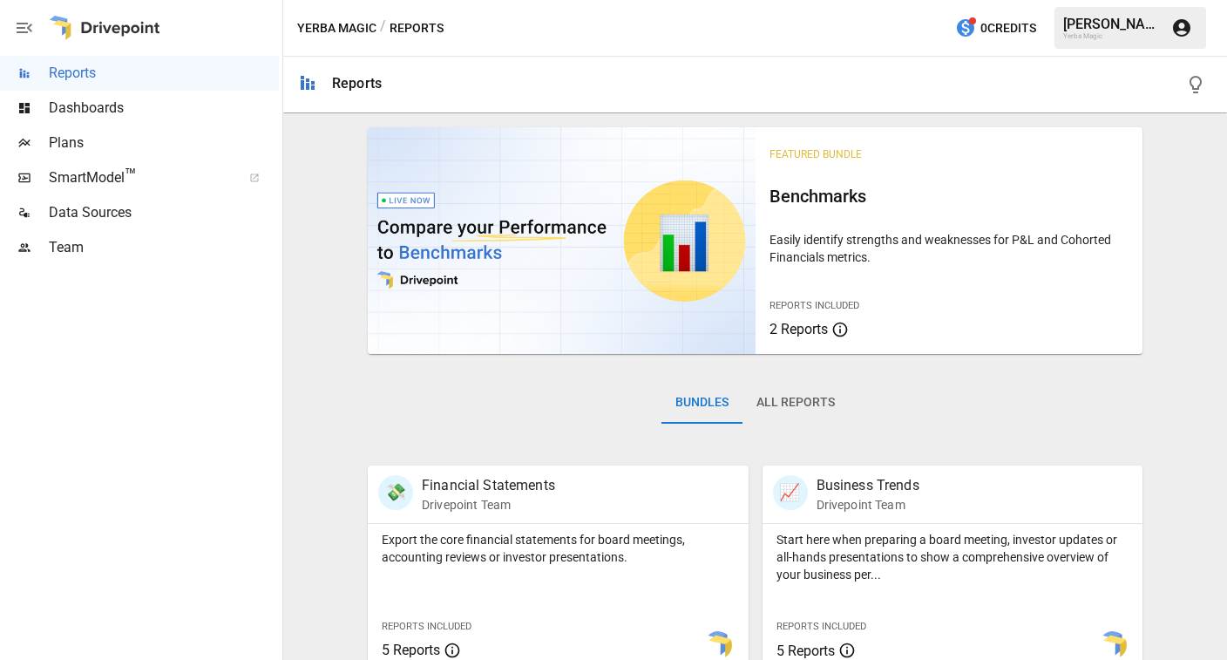
click at [201, 112] on span "Dashboards" at bounding box center [164, 108] width 230 height 21
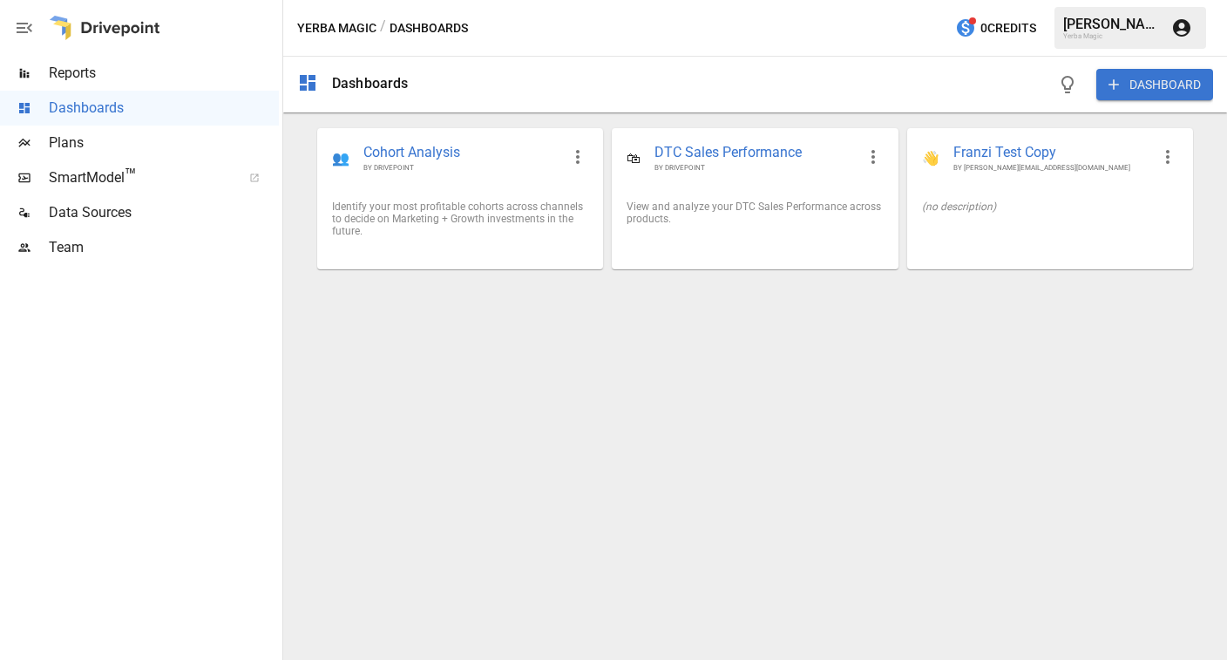
click at [170, 78] on span "Reports" at bounding box center [164, 73] width 230 height 21
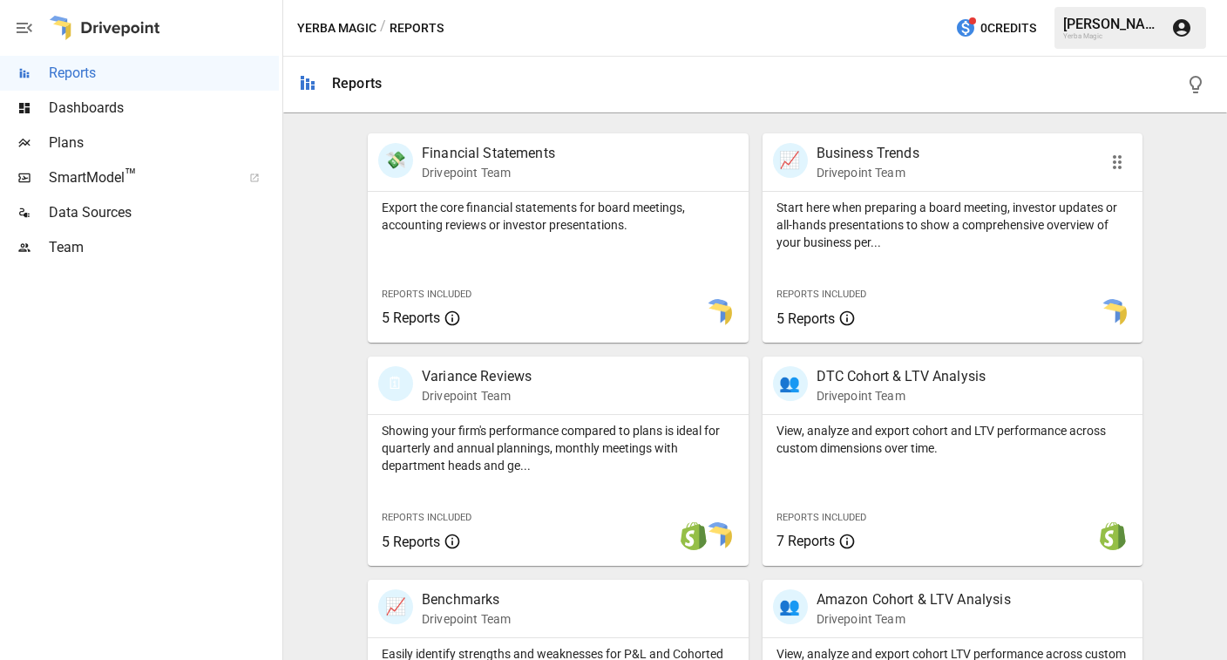
scroll to position [336, 0]
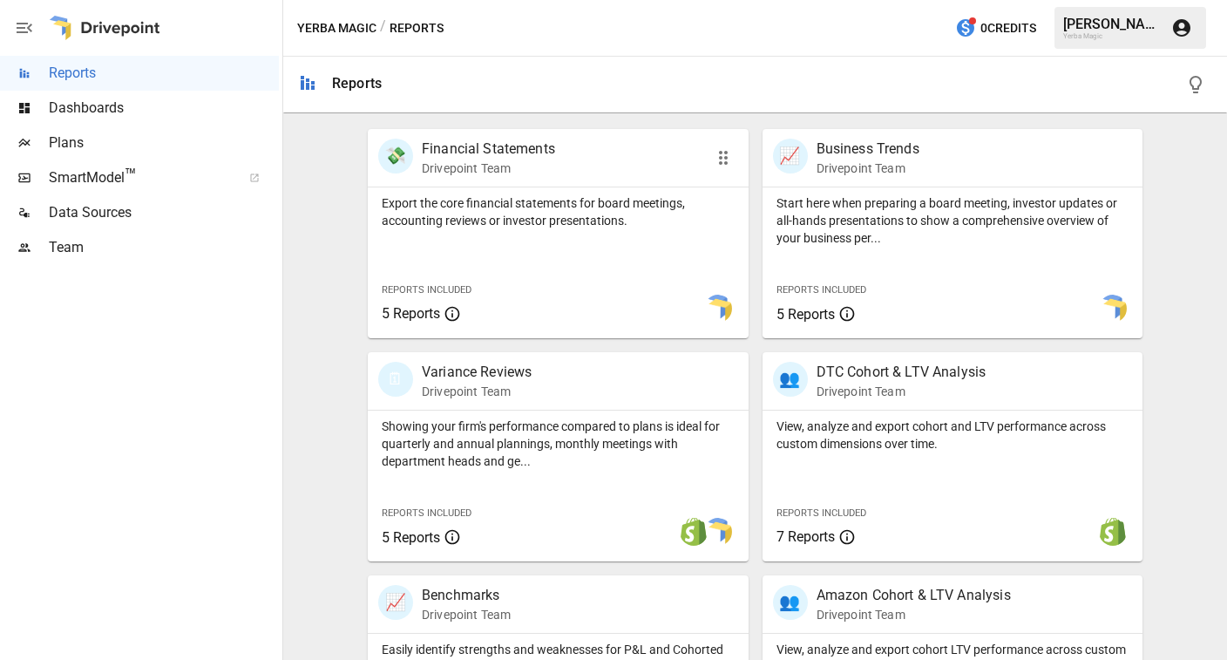
click at [637, 173] on div "💸 Financial Statements Drivepoint Team" at bounding box center [528, 158] width 300 height 38
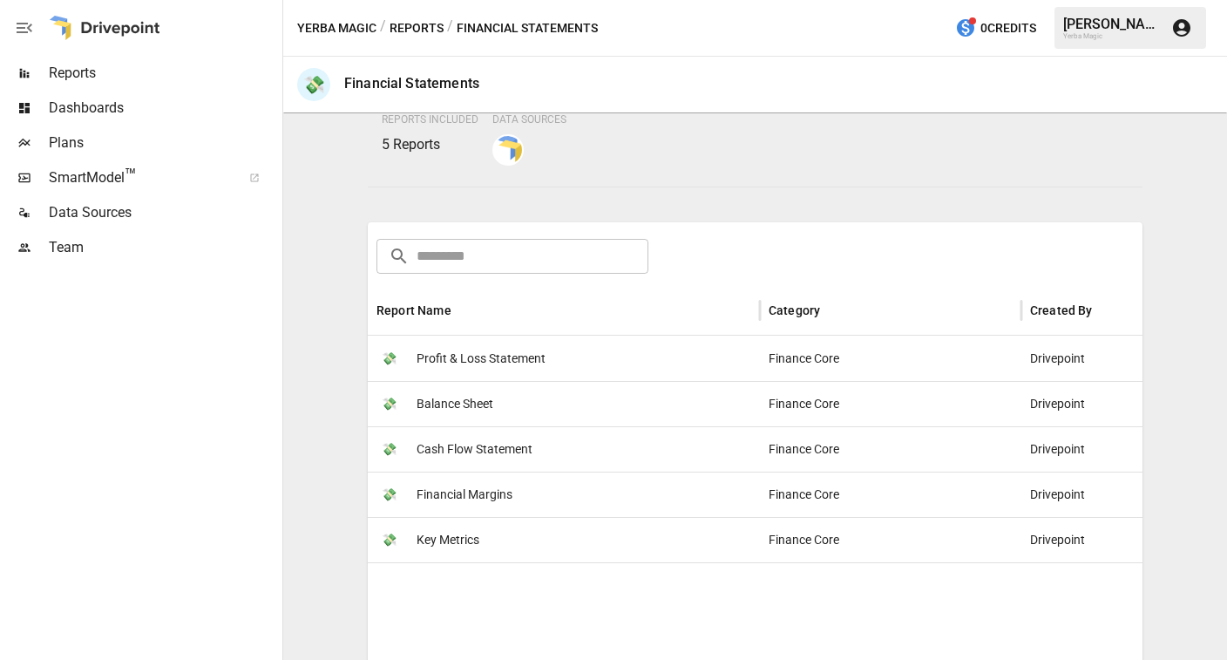
scroll to position [237, 0]
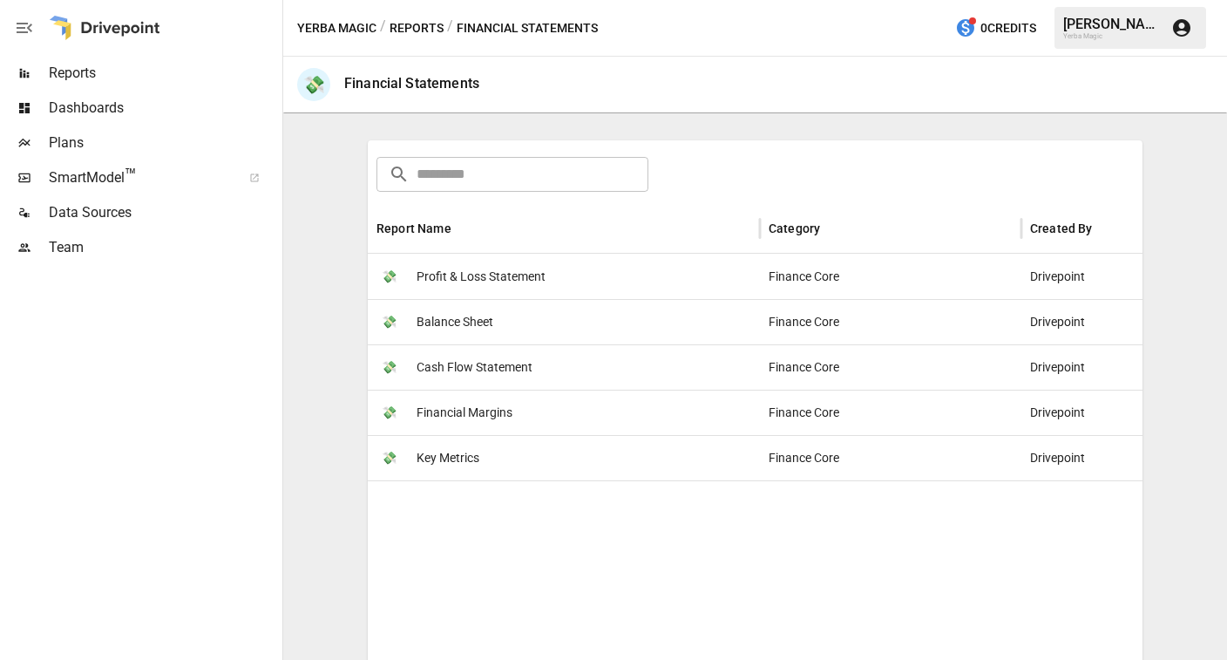
click at [529, 276] on span "Profit & Loss Statement" at bounding box center [481, 277] width 129 height 44
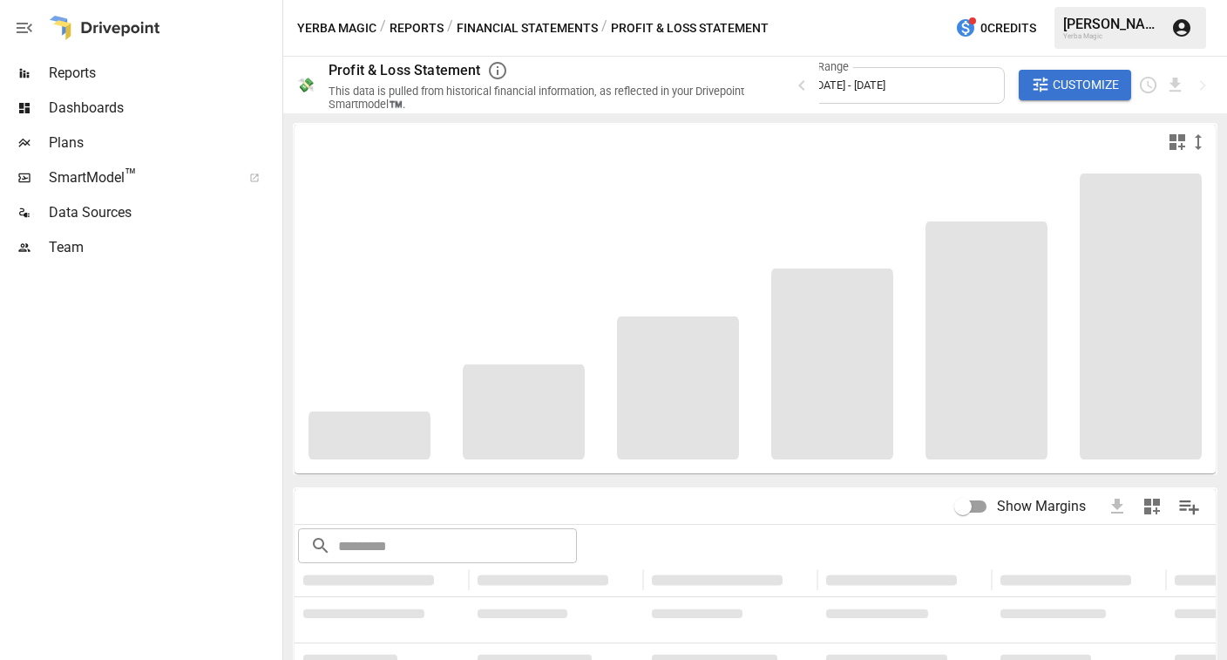
click at [190, 104] on span "Dashboards" at bounding box center [164, 108] width 230 height 21
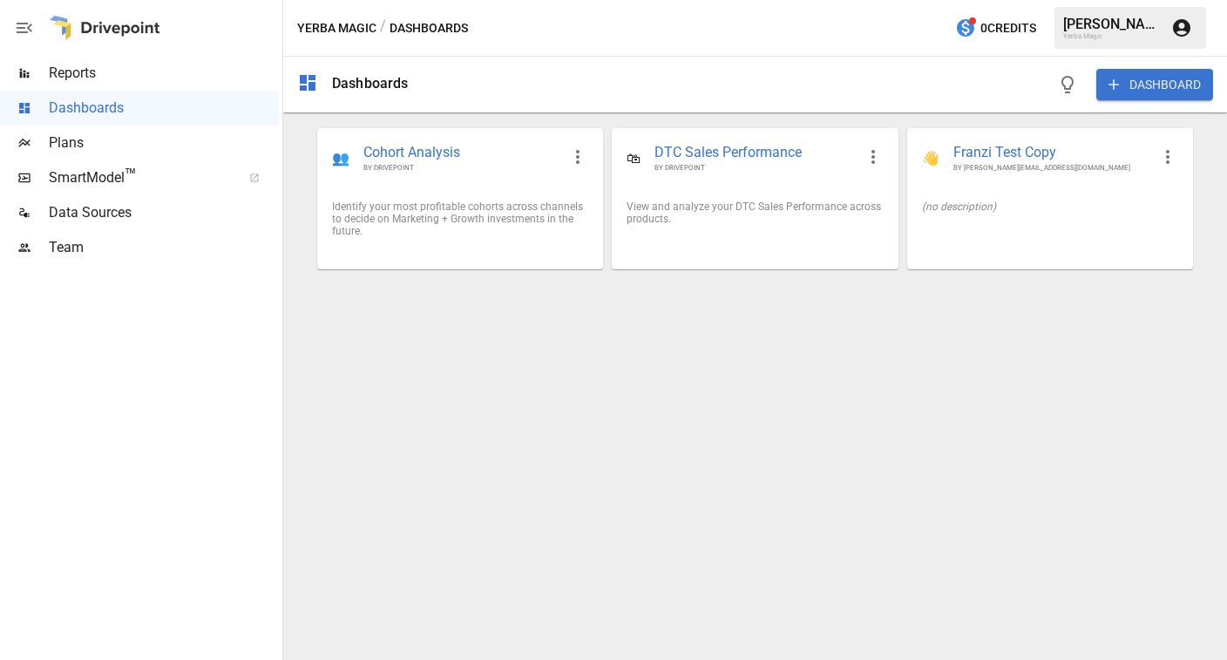
click at [130, 78] on span "Reports" at bounding box center [164, 73] width 230 height 21
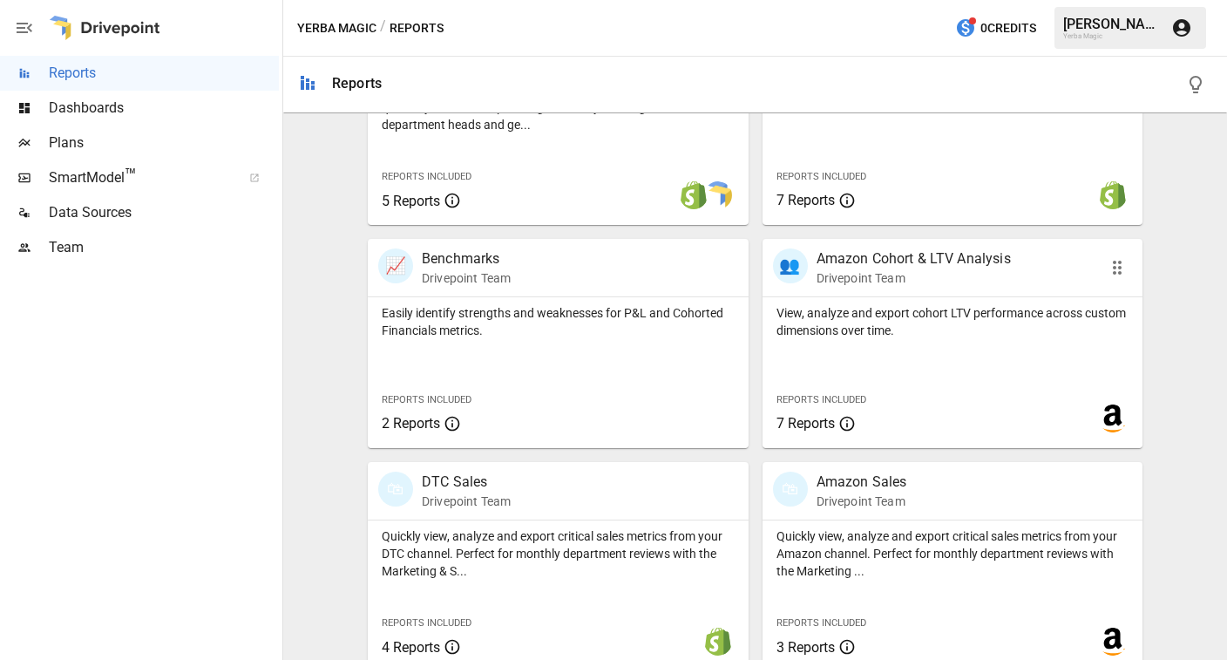
scroll to position [691, 0]
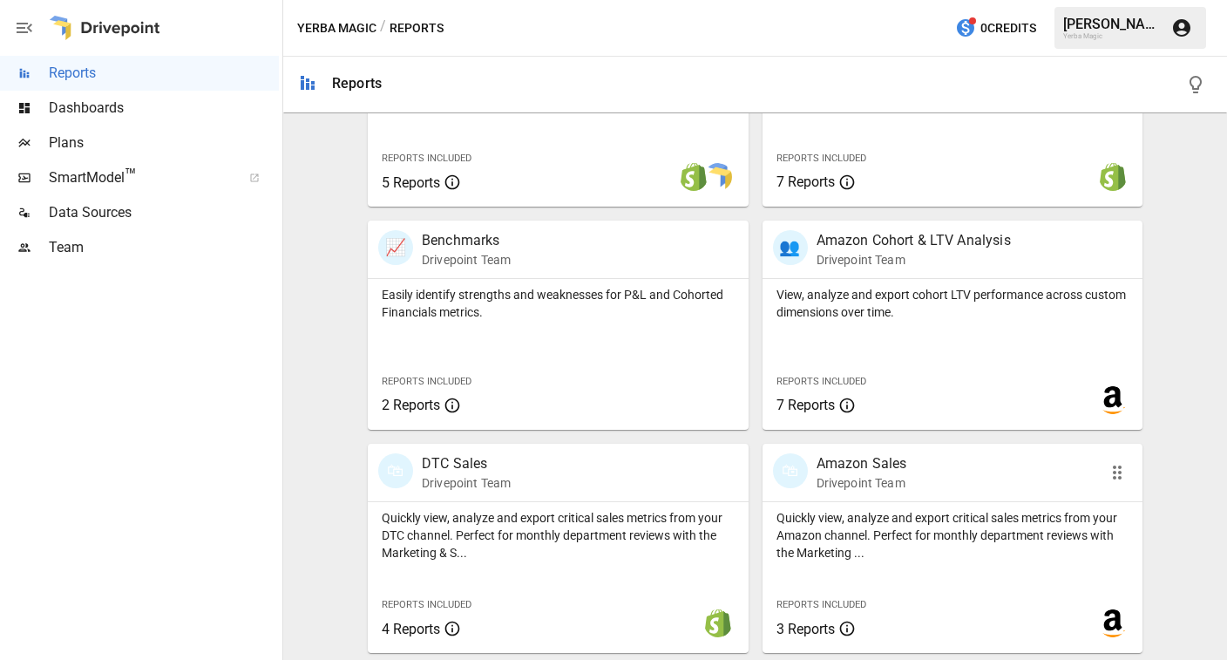
click at [953, 473] on div "🛍 Amazon Sales Drivepoint Team" at bounding box center [923, 472] width 300 height 38
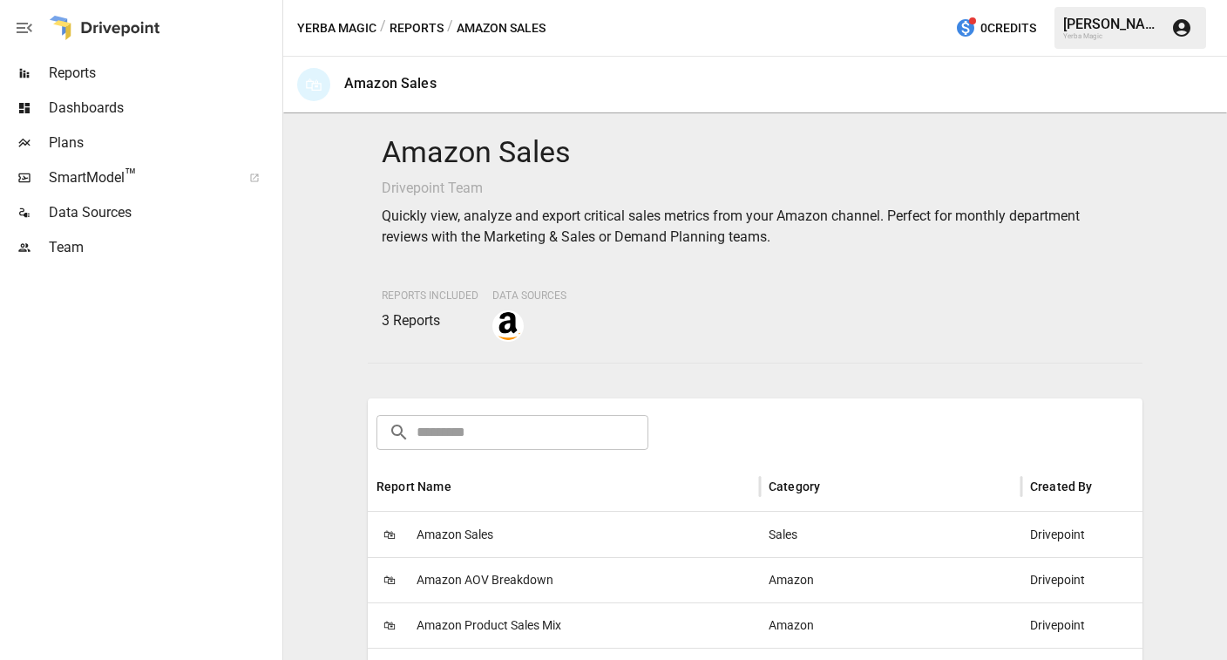
click at [197, 98] on span "Dashboards" at bounding box center [164, 108] width 230 height 21
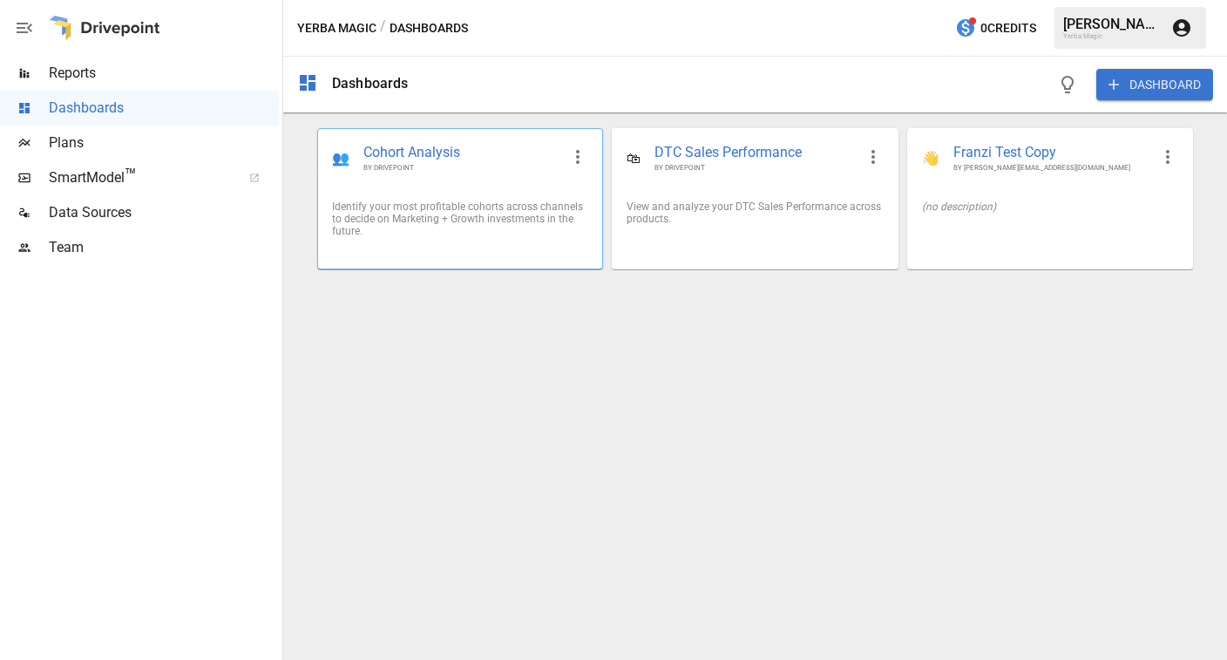
click at [518, 180] on div "👥 Cohort Analysis BY DRIVEPOINT" at bounding box center [460, 158] width 284 height 58
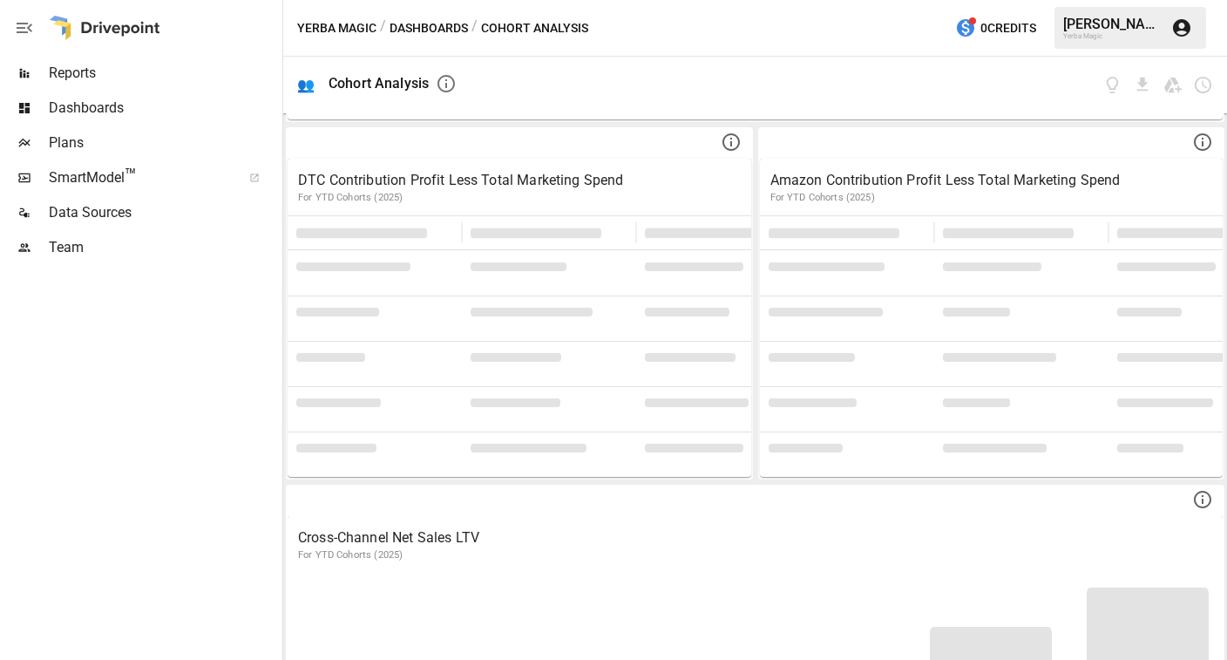
scroll to position [675, 0]
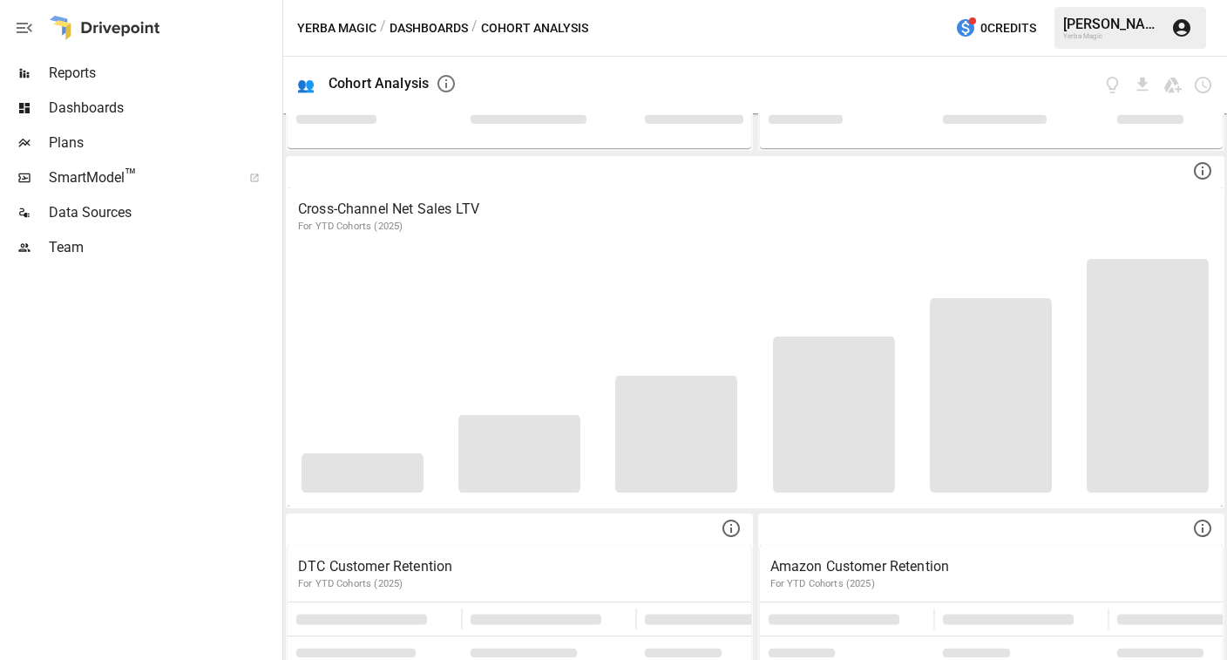
click at [176, 109] on span "Dashboards" at bounding box center [164, 108] width 230 height 21
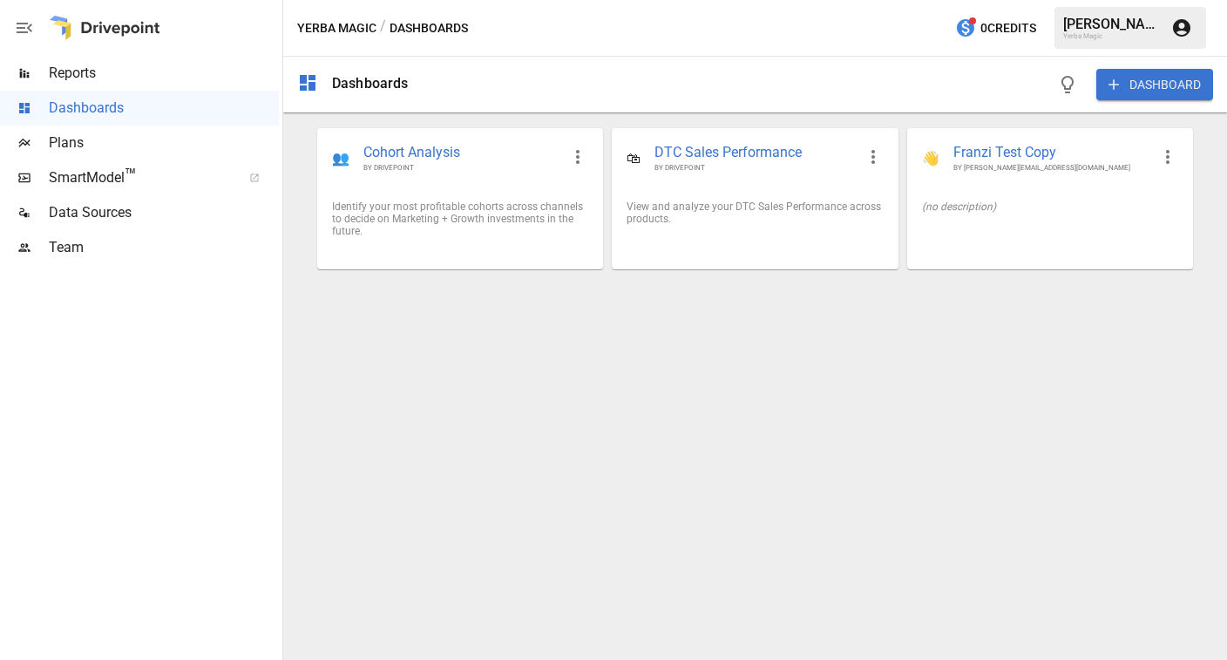
click at [172, 71] on span "Reports" at bounding box center [164, 73] width 230 height 21
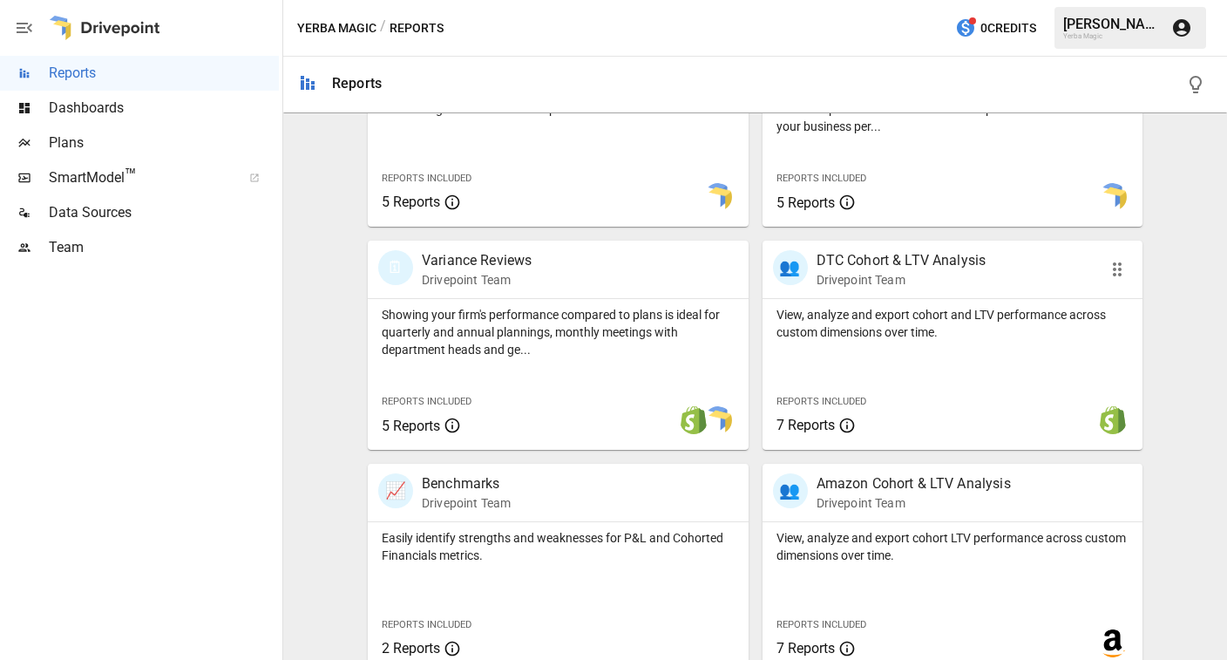
scroll to position [691, 0]
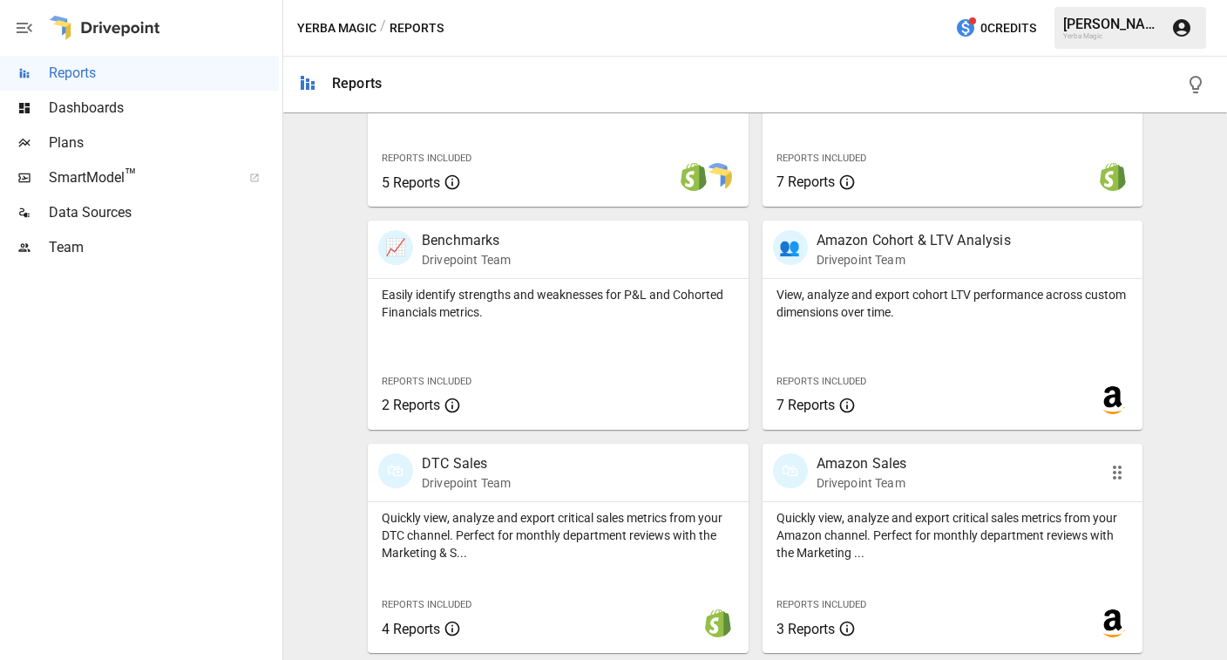
click at [950, 467] on div "🛍 Amazon Sales Drivepoint Team" at bounding box center [923, 472] width 300 height 38
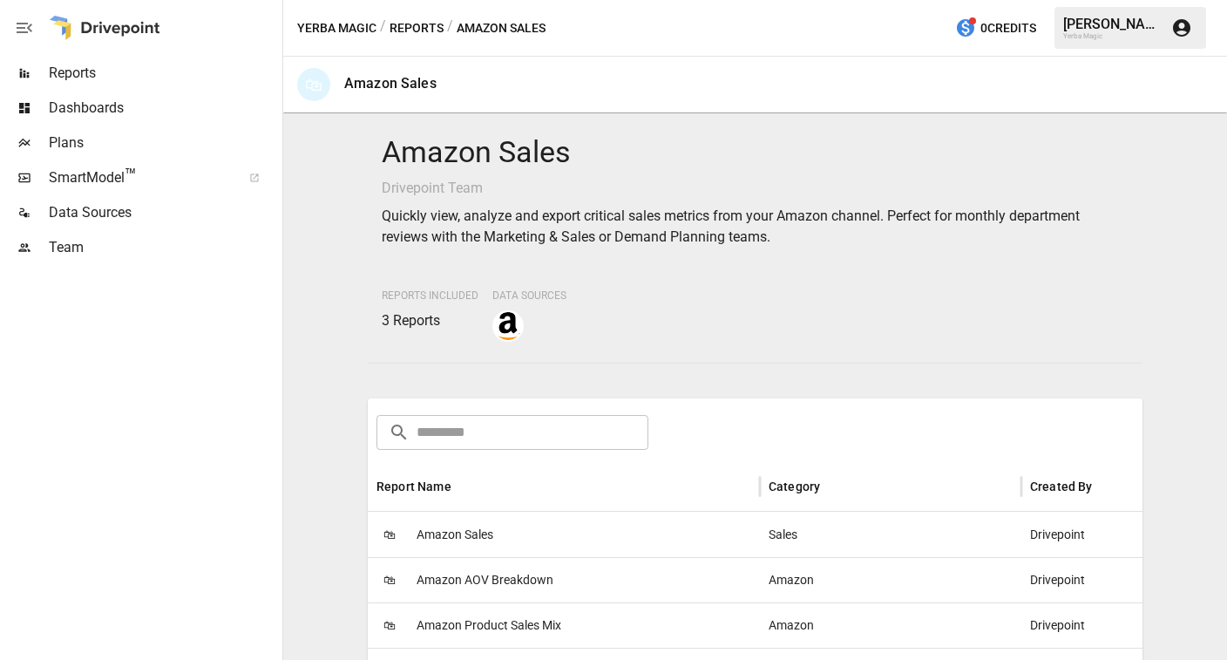
scroll to position [273, 0]
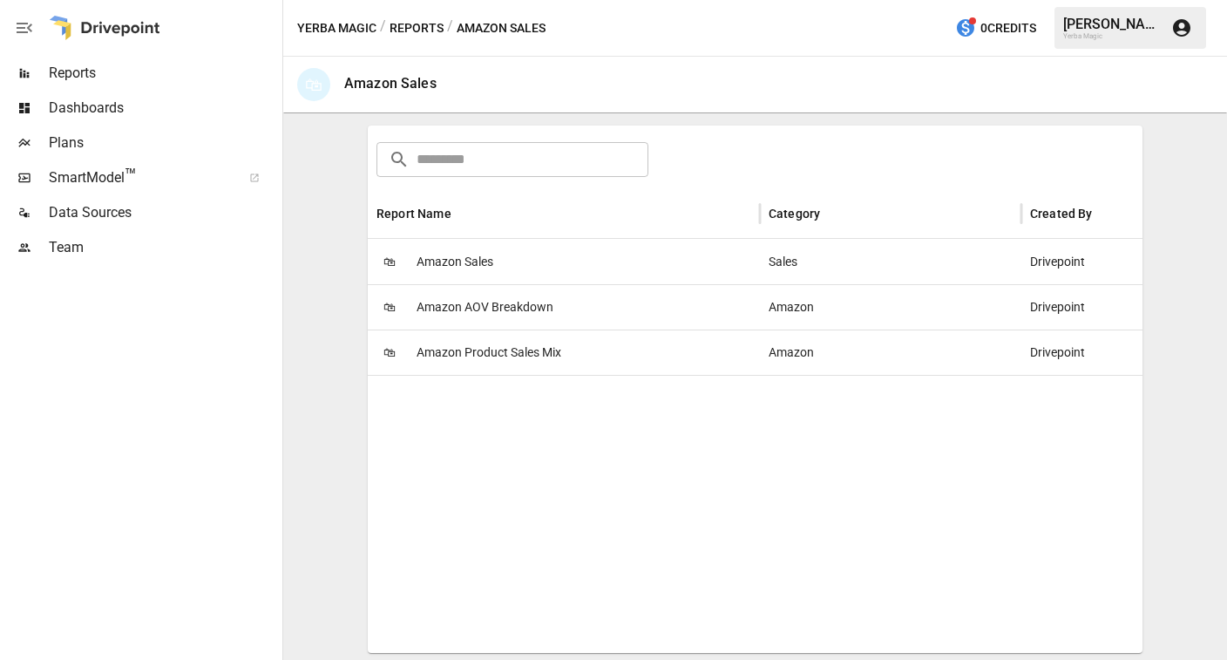
click at [452, 264] on span "Amazon Sales" at bounding box center [455, 262] width 77 height 44
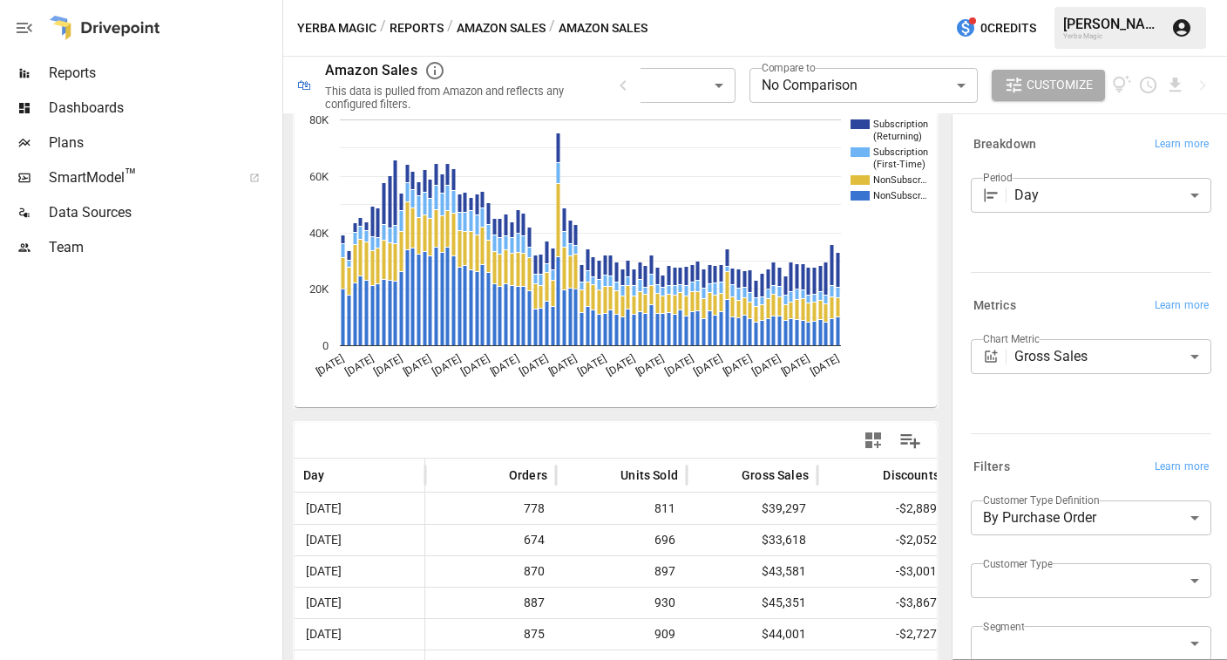
click at [501, 34] on button "Amazon Sales" at bounding box center [501, 28] width 89 height 22
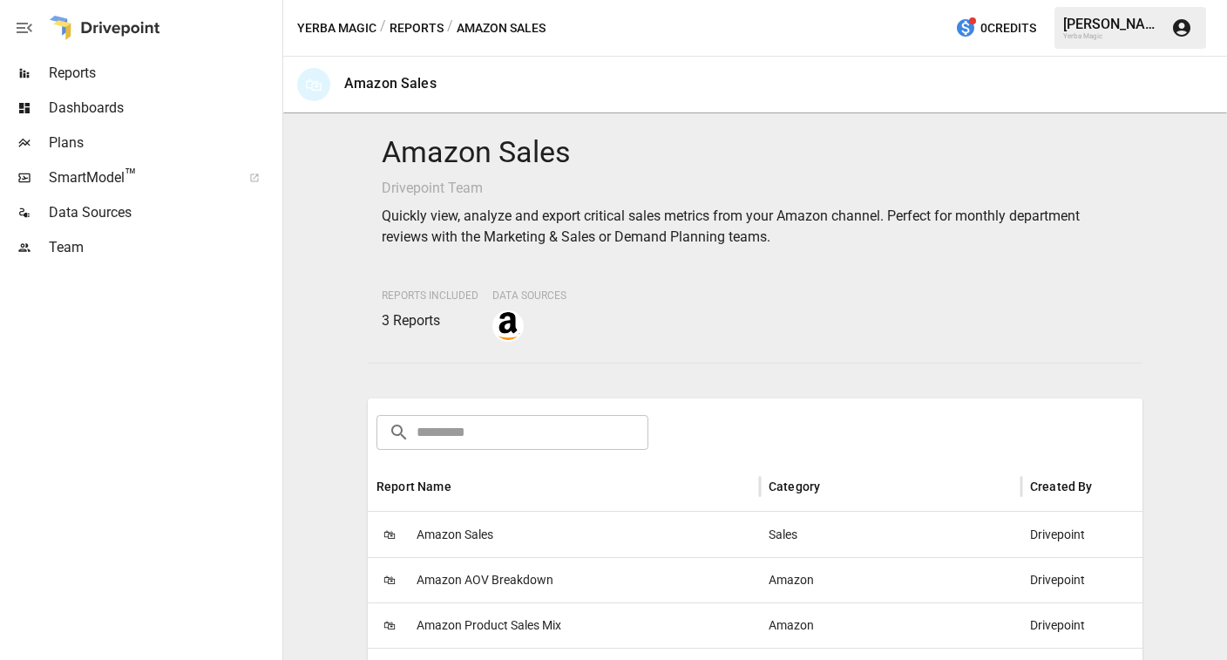
scroll to position [273, 0]
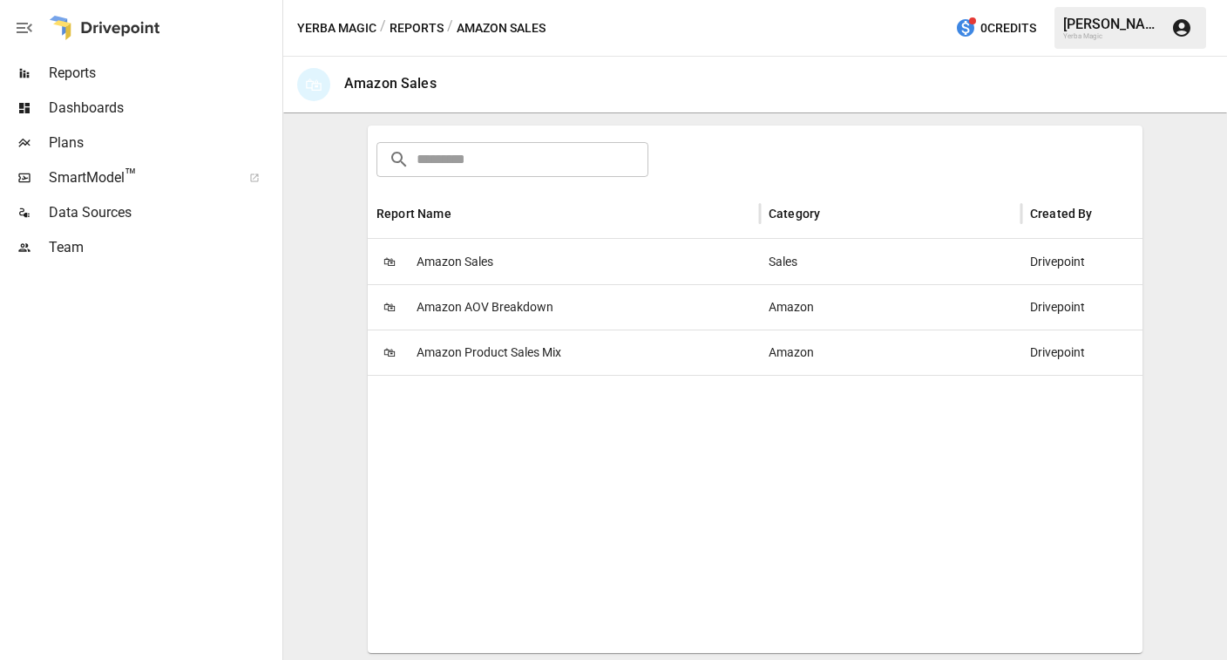
click at [601, 361] on div "🛍 Amazon Product Sales Mix" at bounding box center [564, 351] width 392 height 45
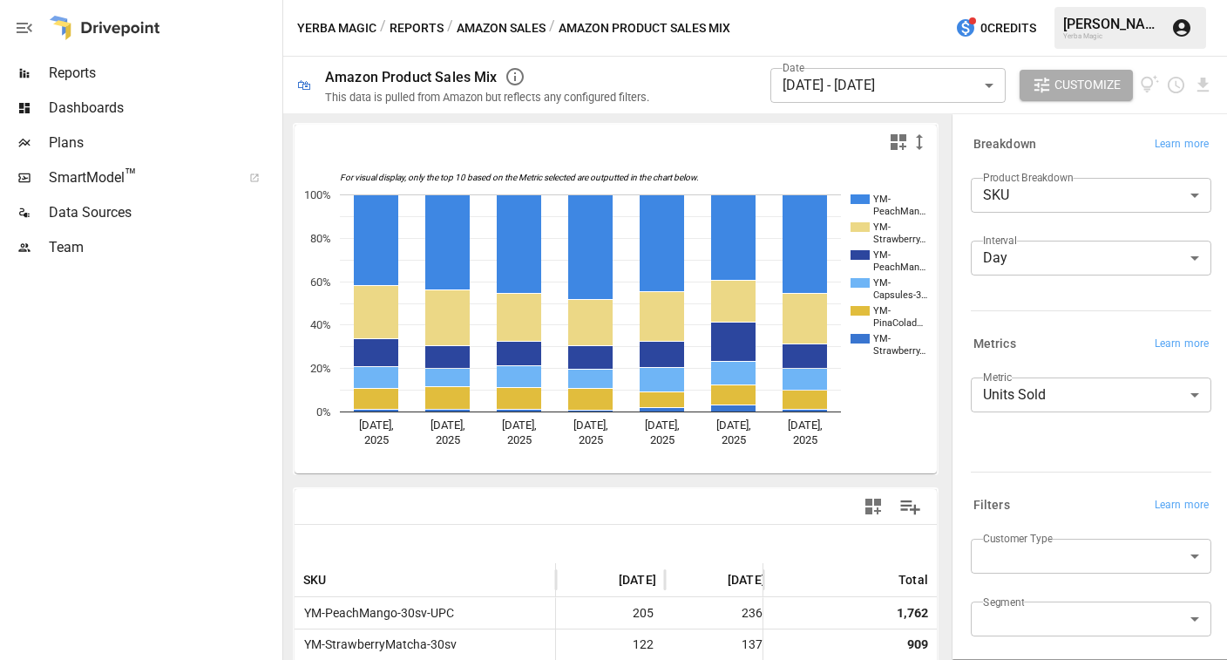
click at [1035, 0] on body "Reports Dashboards Plans SmartModel ™ Data Sources Team Yerba Magic / Reports /…" at bounding box center [613, 0] width 1227 height 0
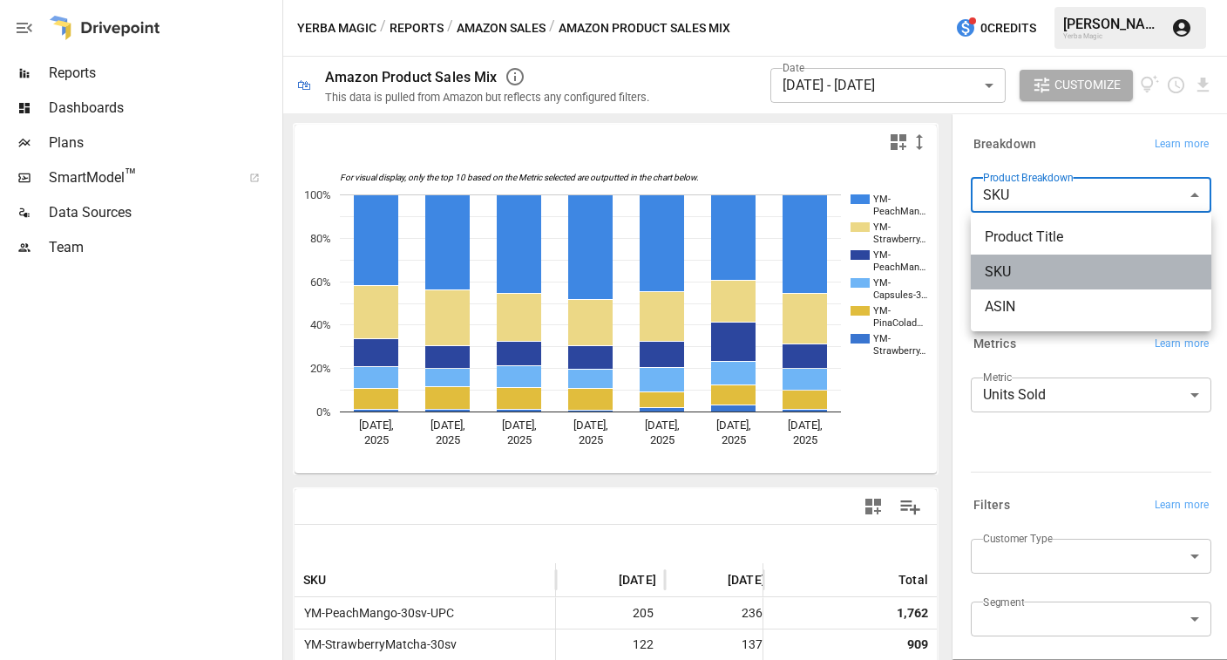
click at [1035, 267] on span "SKU" at bounding box center [1091, 271] width 213 height 21
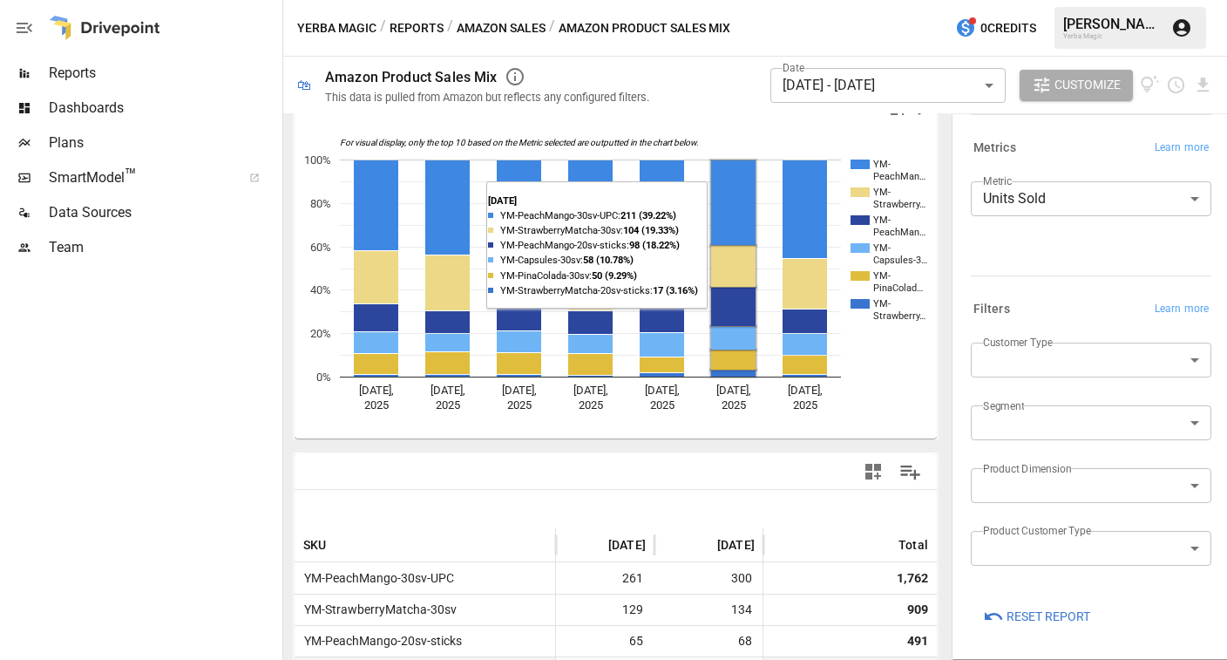
scroll to position [38, 0]
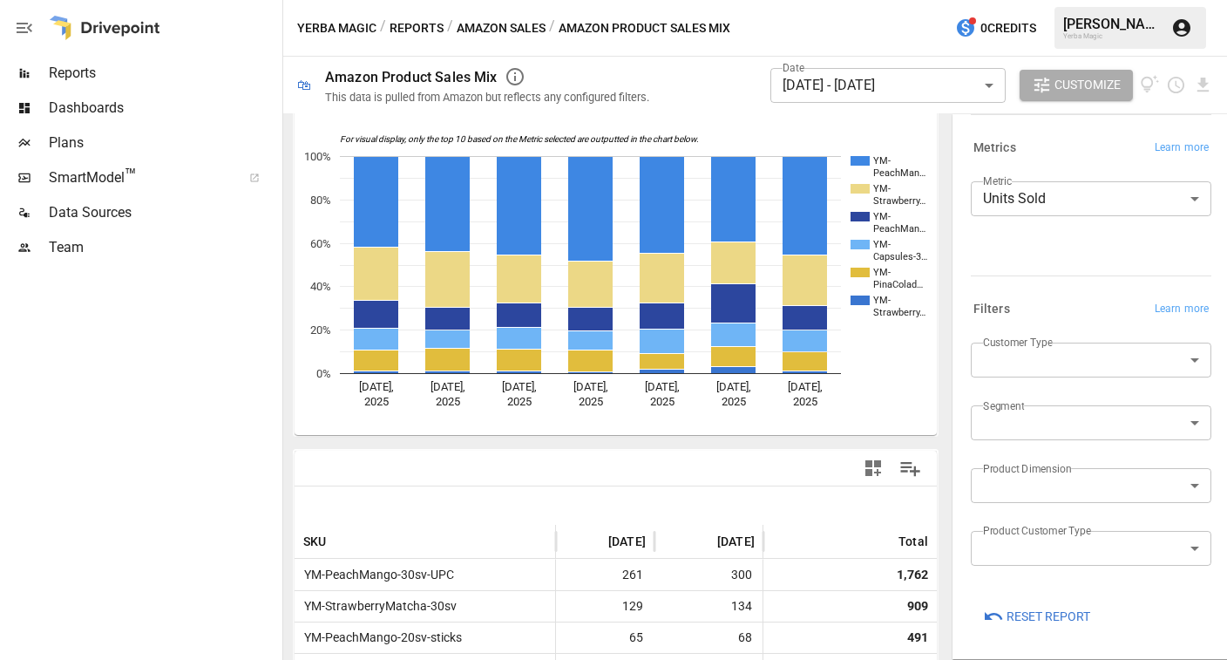
click at [1035, 0] on body "Reports Dashboards Plans SmartModel ™ Data Sources Team Yerba Magic / Reports /…" at bounding box center [613, 0] width 1227 height 0
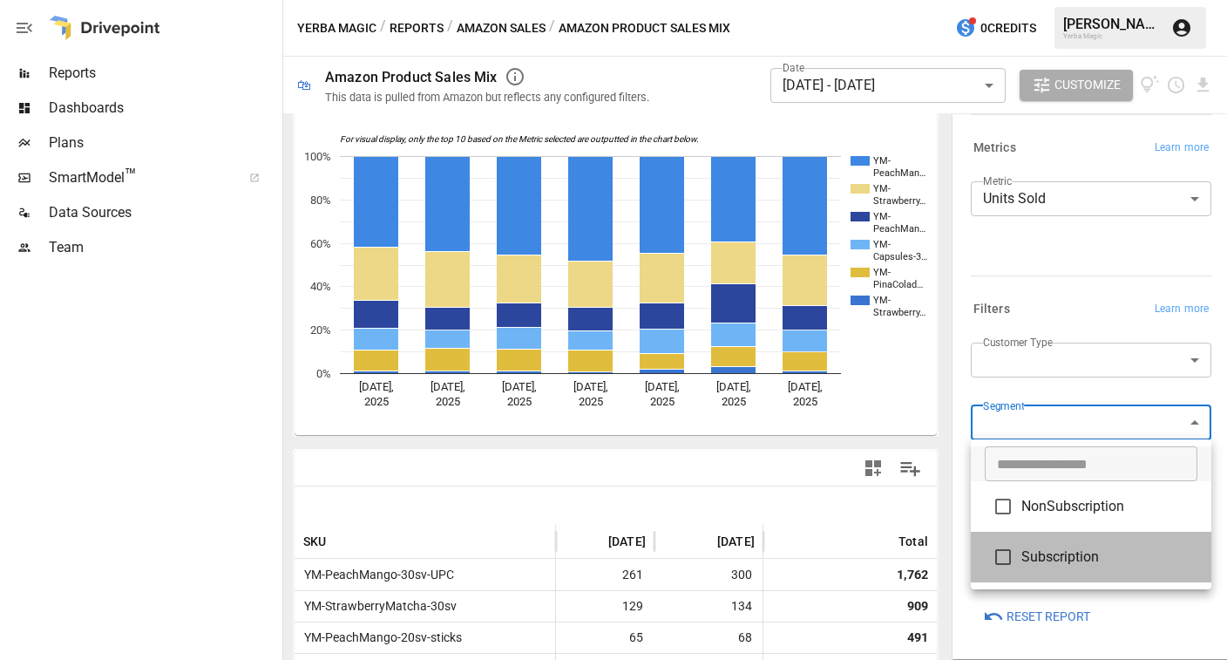
click at [1062, 554] on span "Subscription" at bounding box center [1110, 556] width 176 height 21
type input "**********"
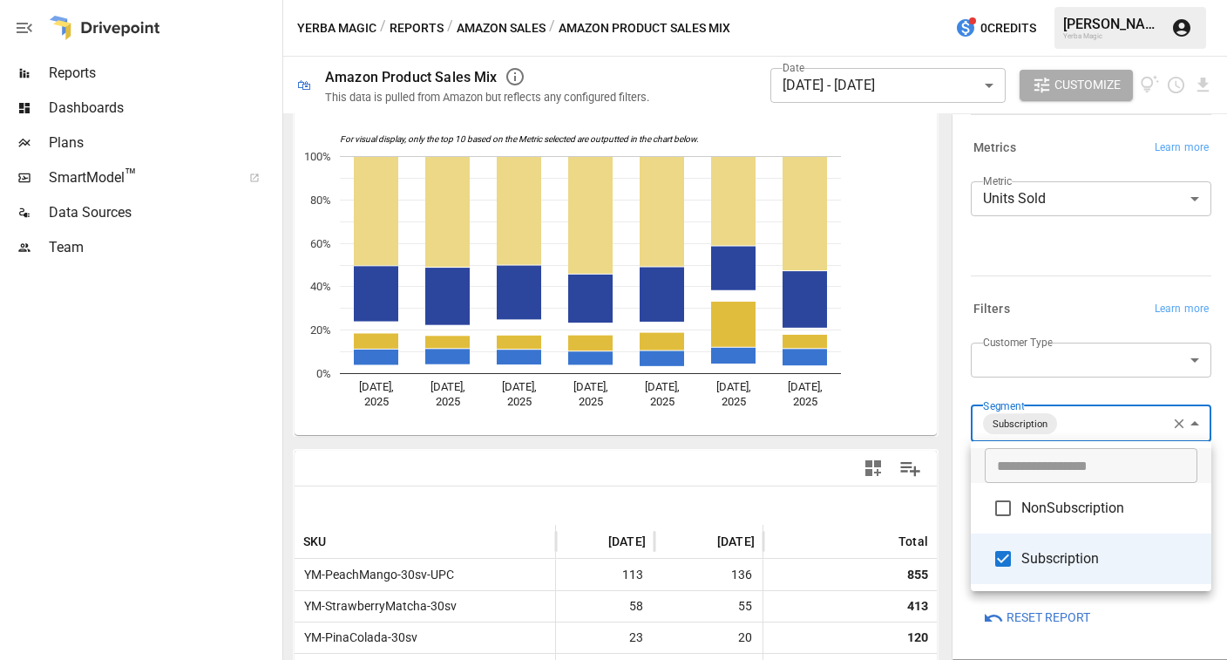
click at [1085, 396] on div at bounding box center [613, 330] width 1227 height 660
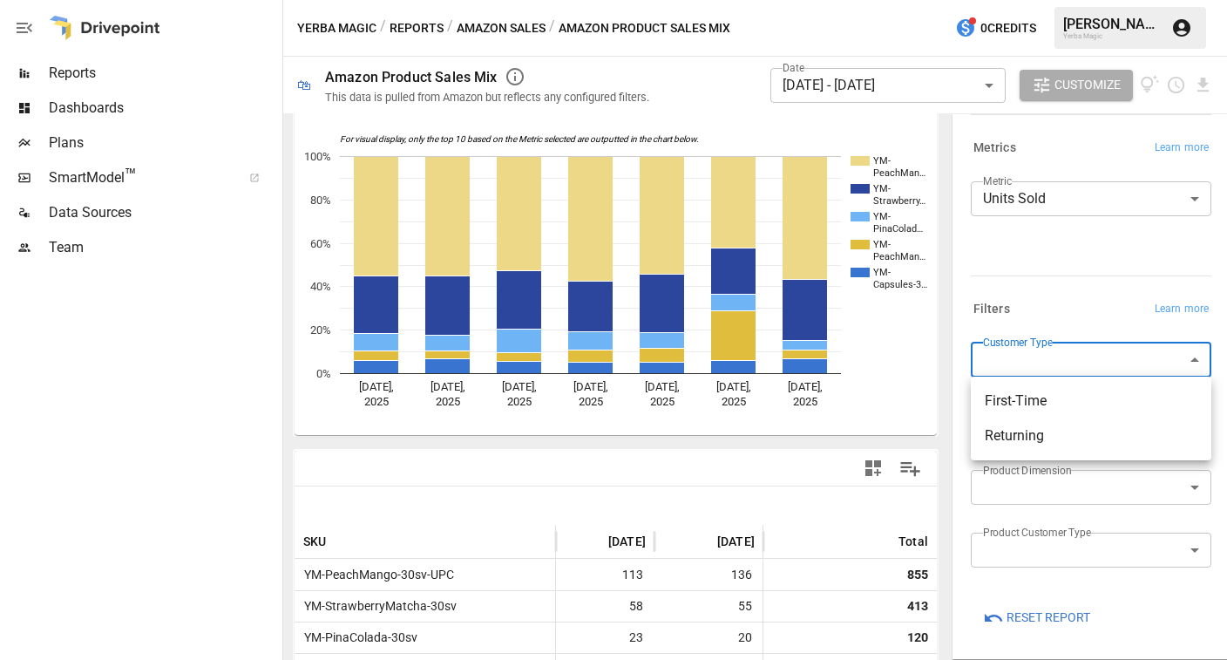
click at [1085, 0] on body "Reports Dashboards Plans SmartModel ™ Data Sources Team Yerba Magic / Reports /…" at bounding box center [613, 0] width 1227 height 0
click at [1082, 315] on div at bounding box center [613, 330] width 1227 height 660
click at [149, 66] on span "Reports" at bounding box center [164, 73] width 230 height 21
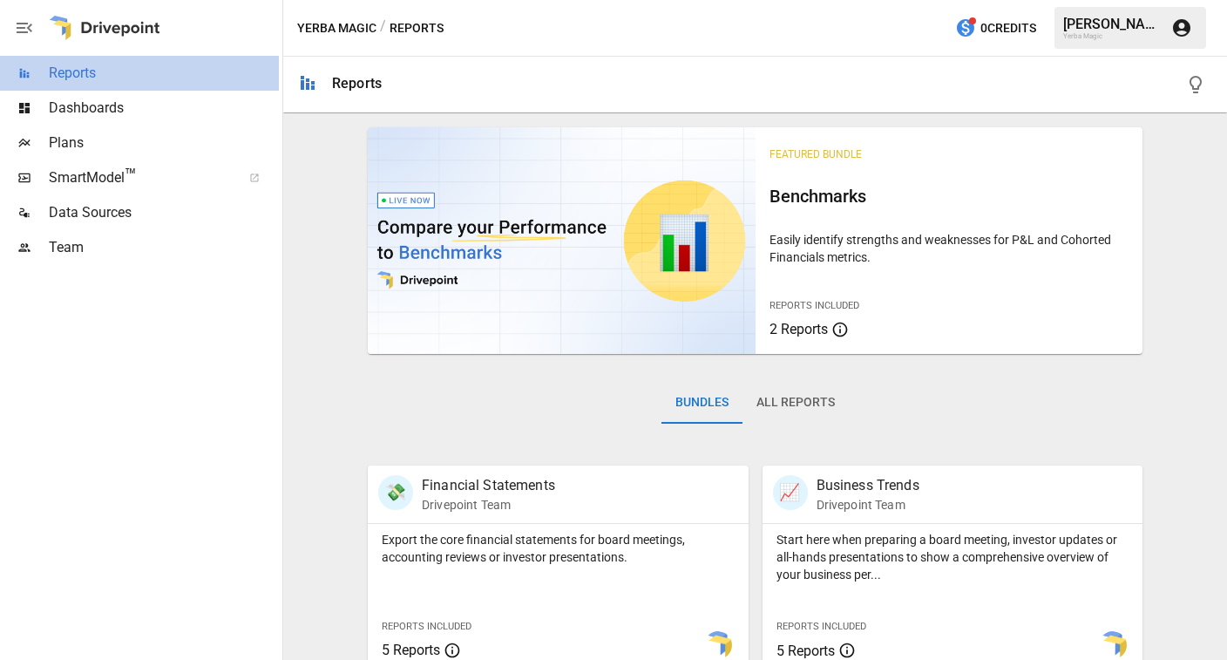
click at [129, 80] on span "Reports" at bounding box center [164, 73] width 230 height 21
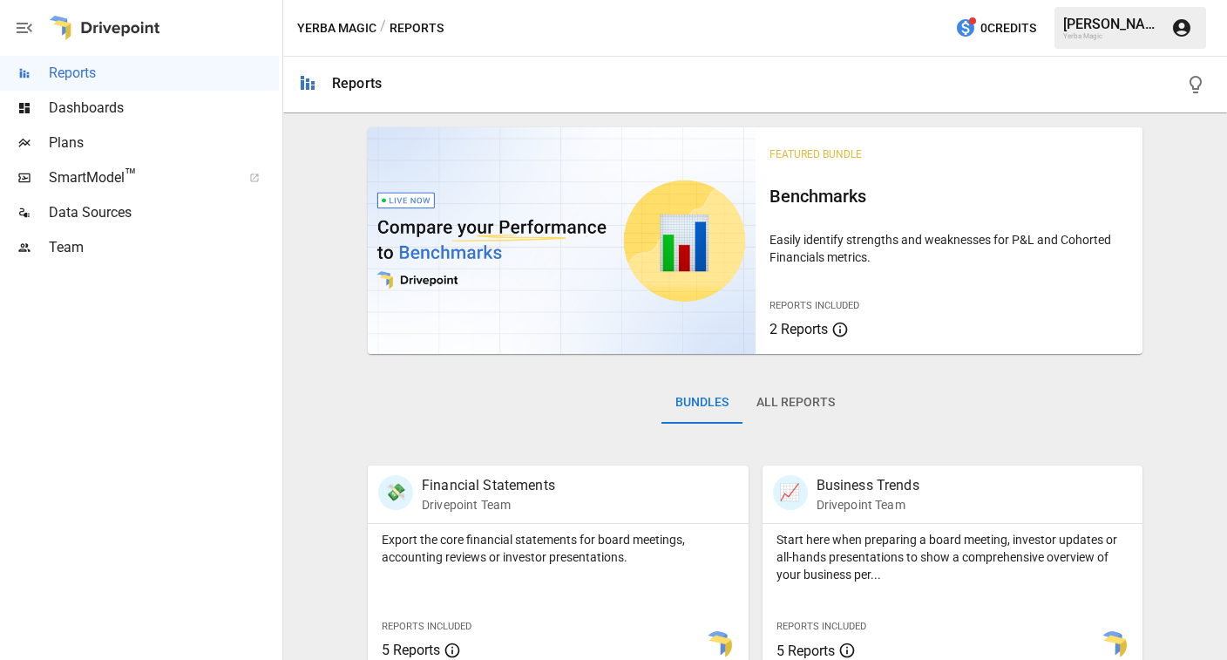
click at [155, 34] on div at bounding box center [105, 28] width 112 height 56
